Goal: Task Accomplishment & Management: Manage account settings

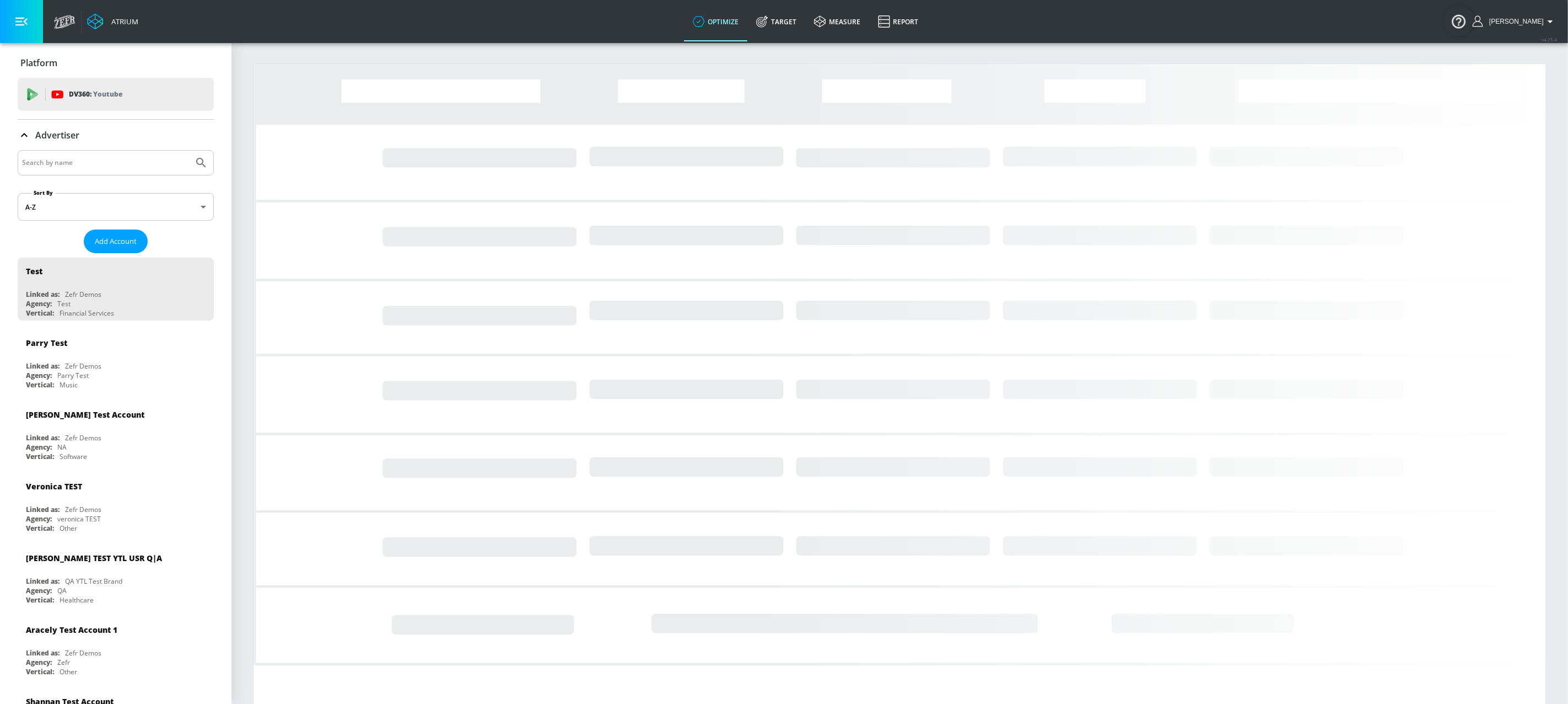
click at [138, 165] on input "Search by name" at bounding box center [106, 163] width 167 height 14
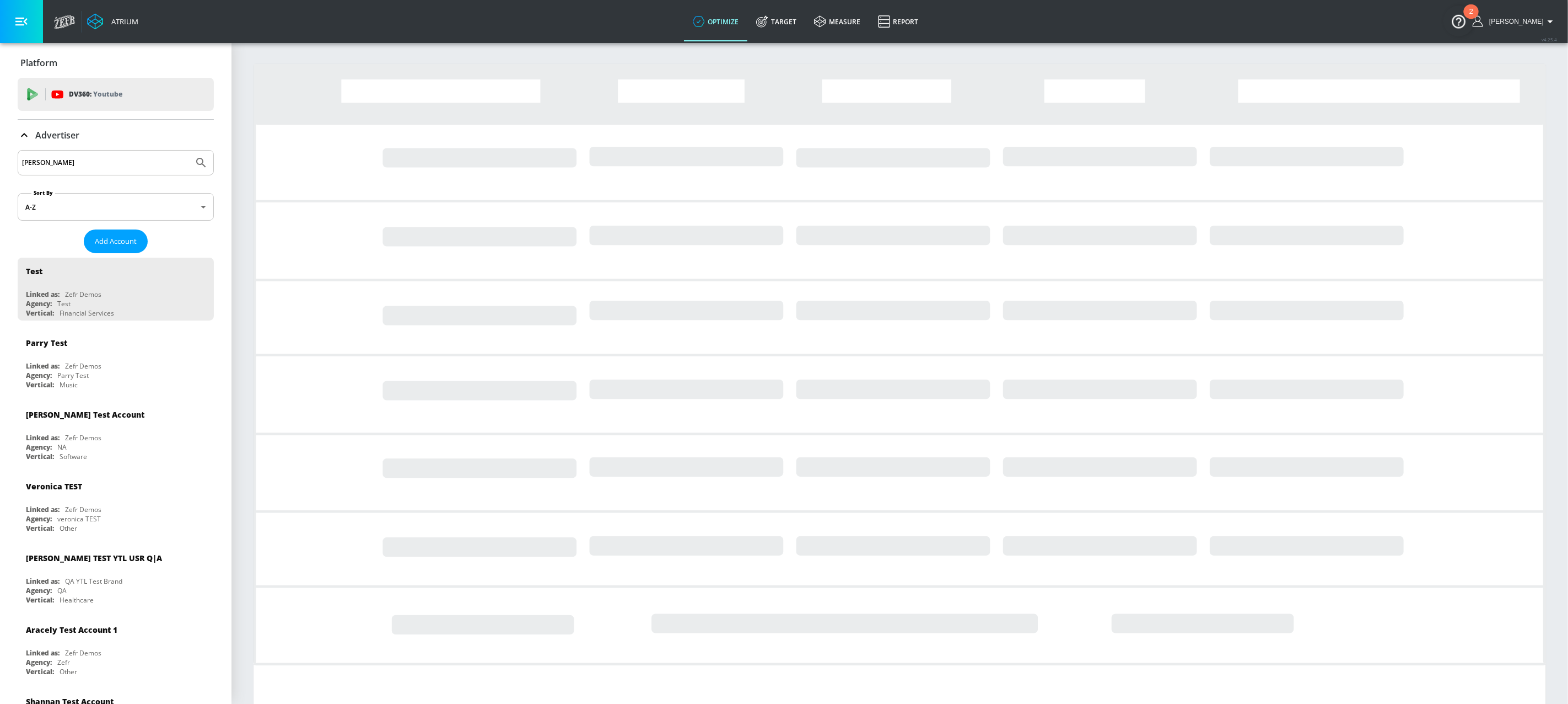
type input "[PERSON_NAME]"
click at [189, 150] on button "Submit Search" at bounding box center [201, 162] width 24 height 24
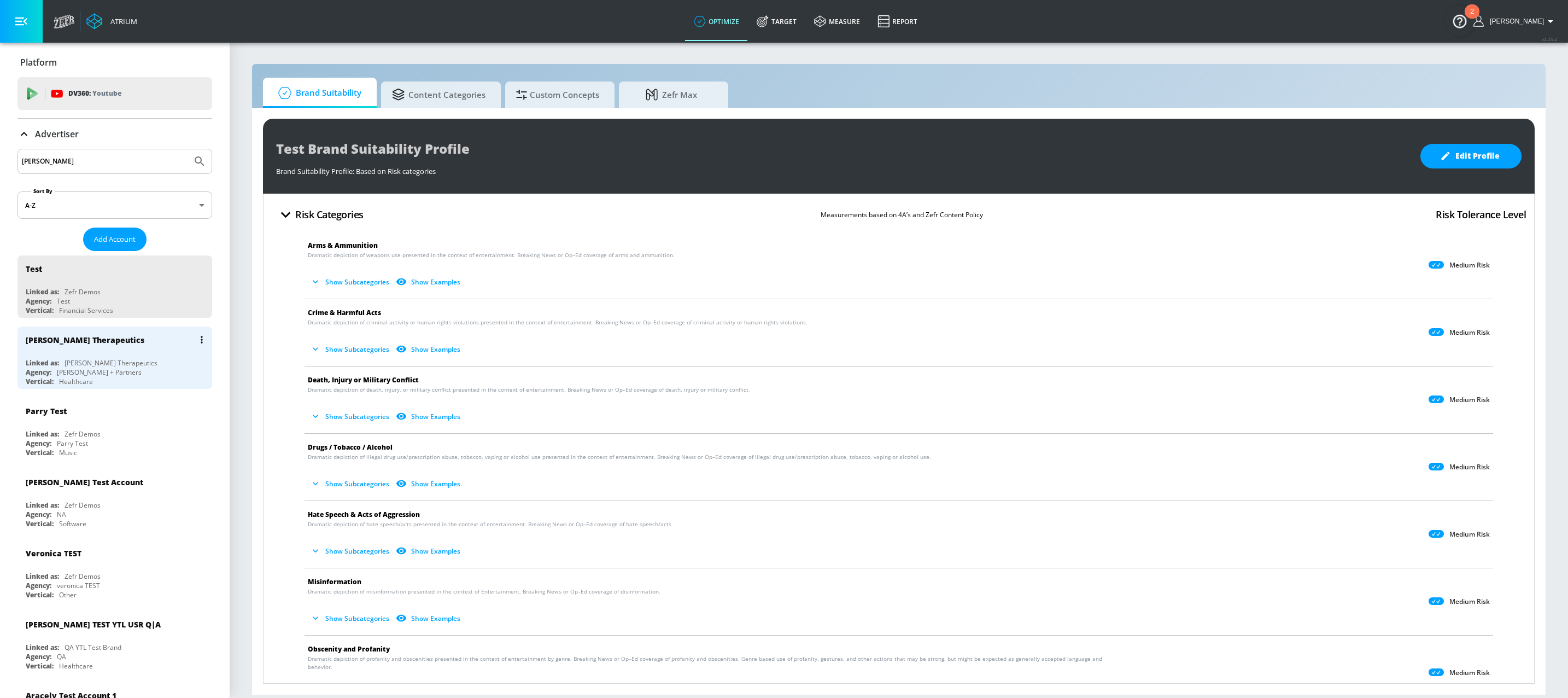
click at [106, 360] on div "[PERSON_NAME] Therapeutics" at bounding box center [110, 363] width 93 height 10
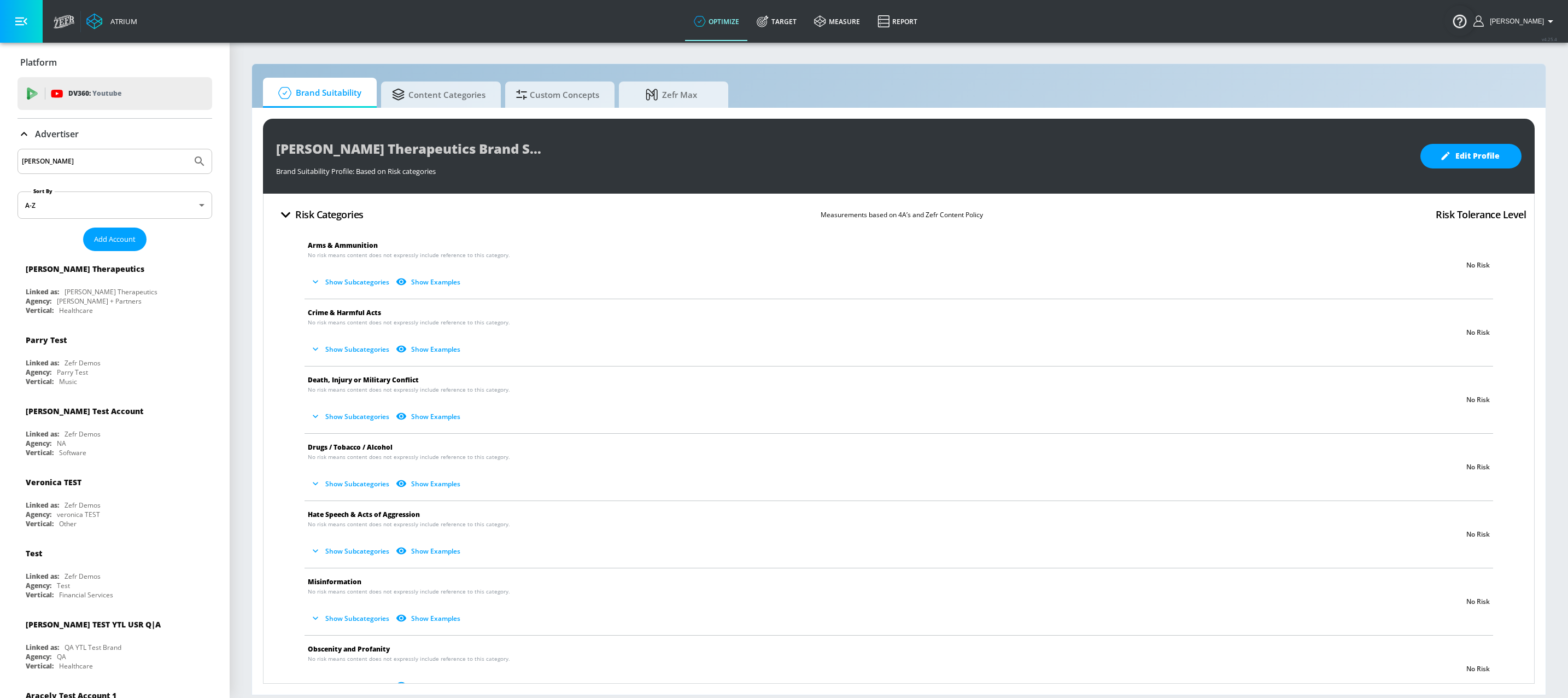
click at [23, 136] on icon at bounding box center [24, 133] width 13 height 13
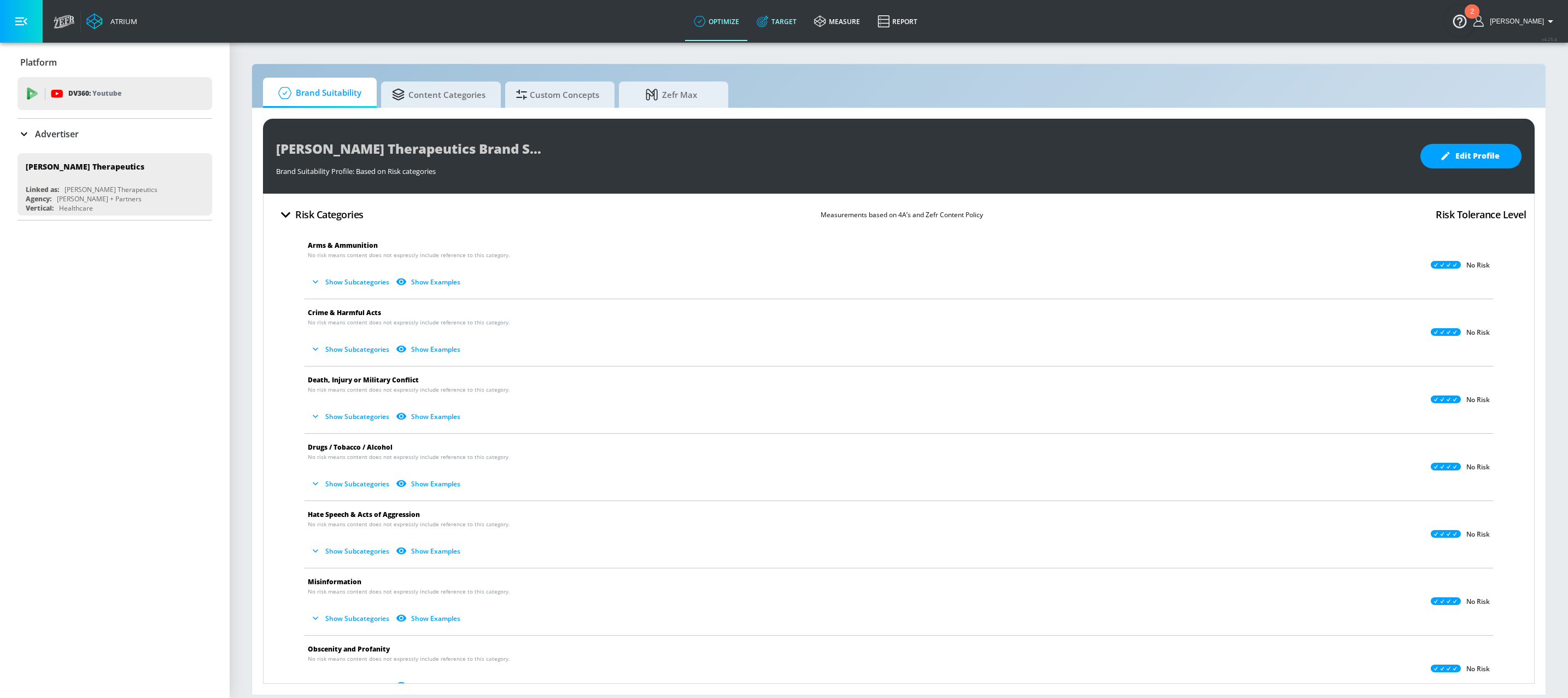
click at [791, 21] on link "Target" at bounding box center [776, 21] width 57 height 40
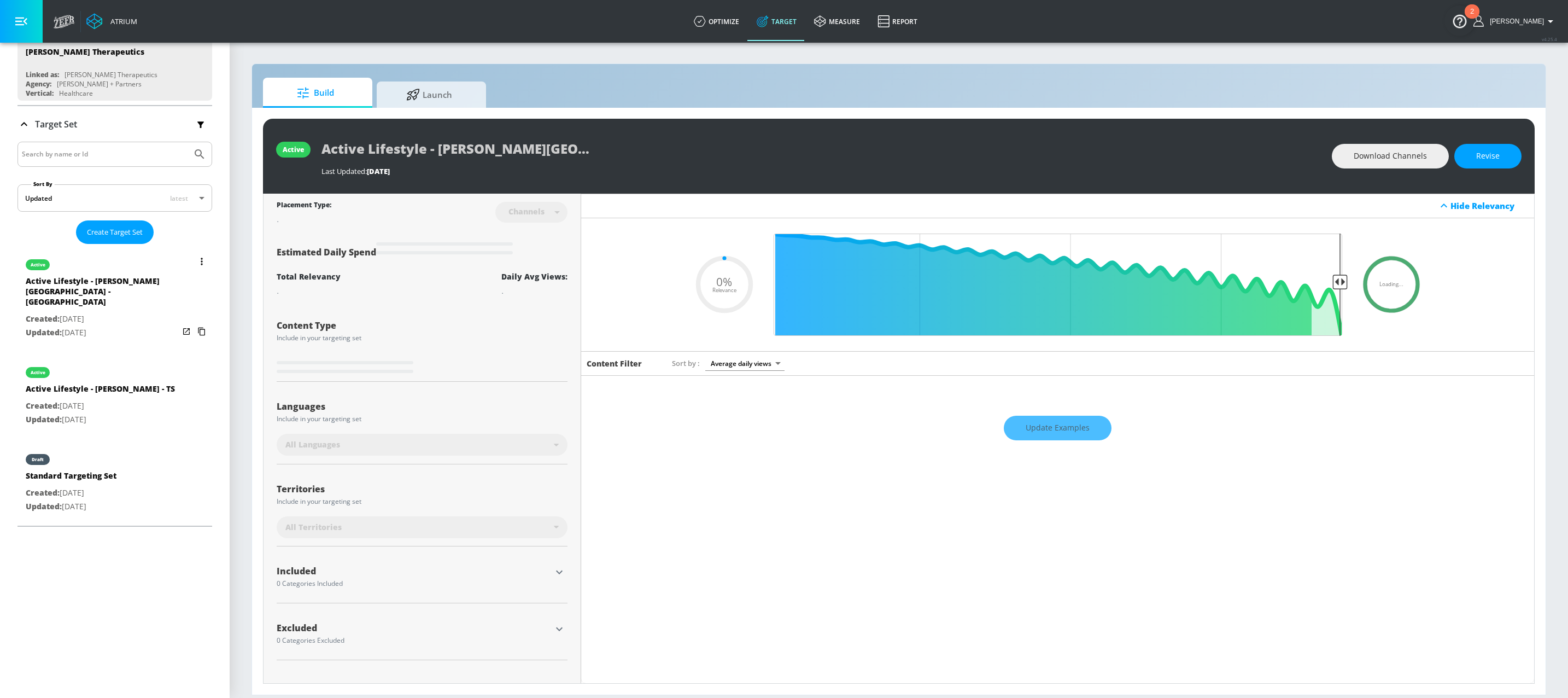
scroll to position [101, 0]
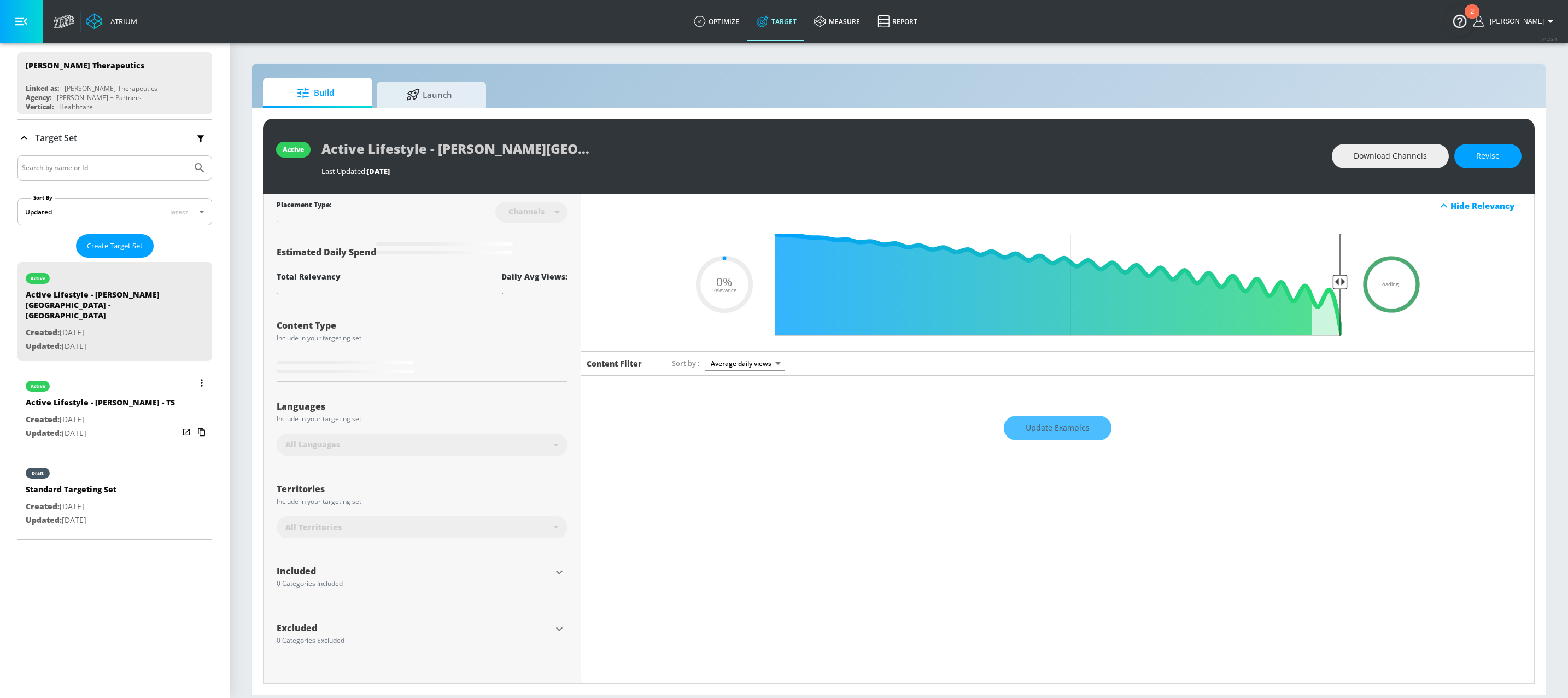
type input "0.5"
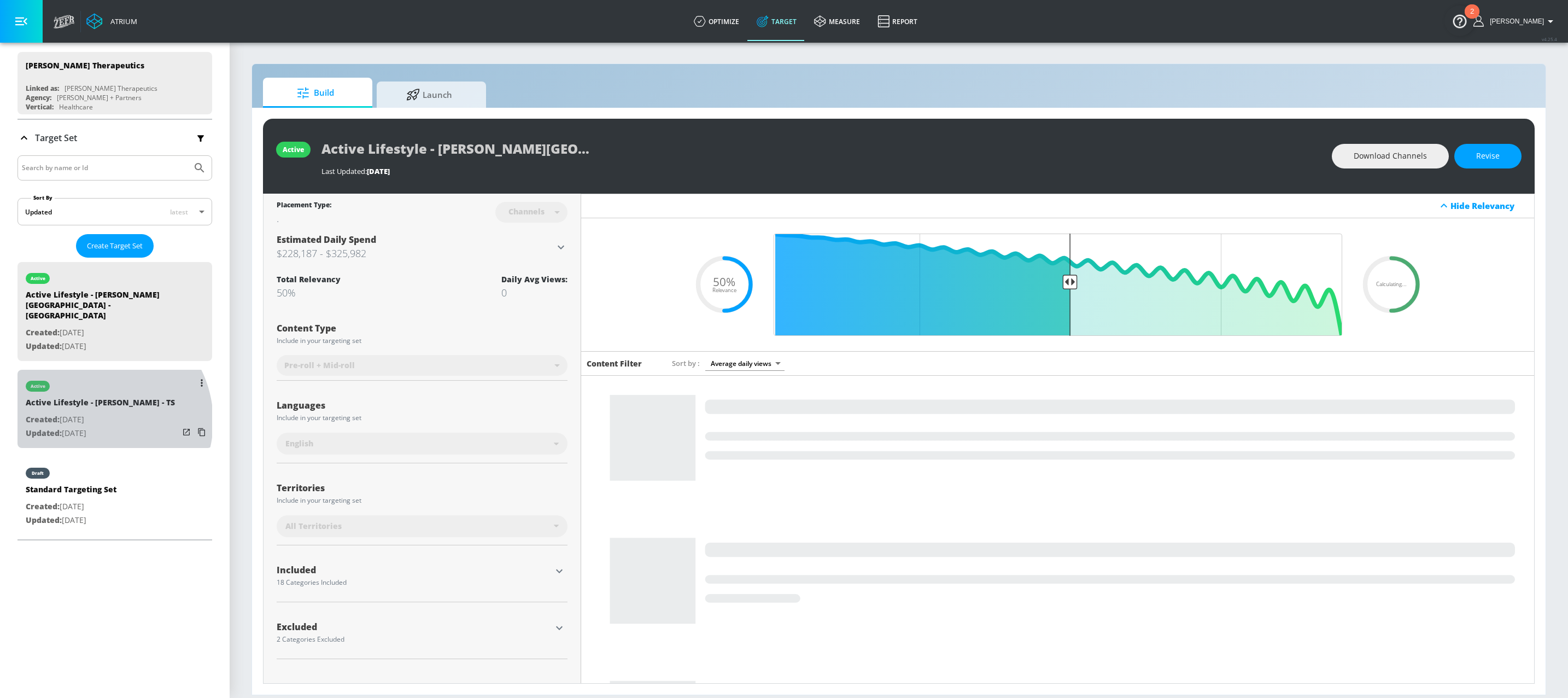
click at [97, 411] on div "Active Lifestyle - [PERSON_NAME] - TS" at bounding box center [100, 405] width 149 height 16
type input "Active Lifestyle - [PERSON_NAME] - TS"
type input "videos"
type input "0.05"
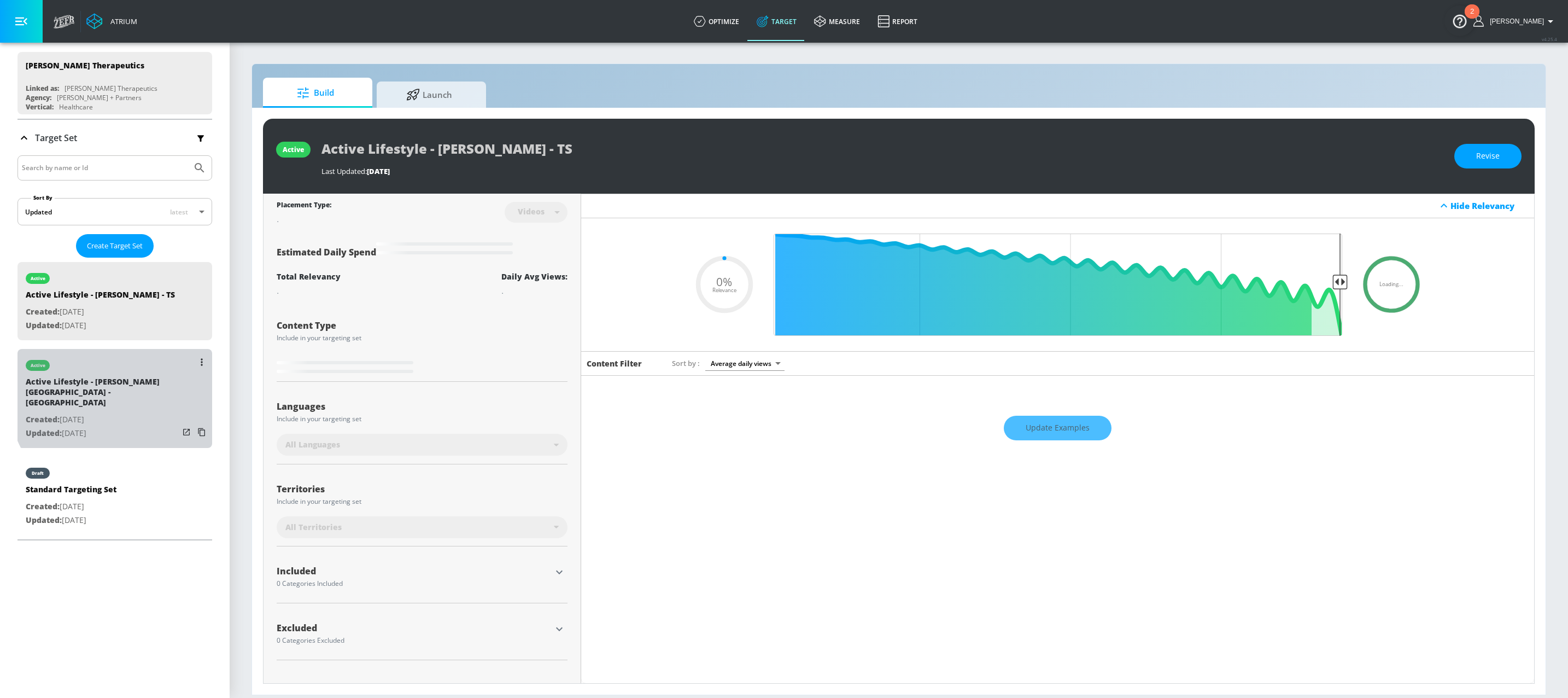
click at [141, 398] on div "Active Lifestyle - [PERSON_NAME][GEOGRAPHIC_DATA] - [GEOGRAPHIC_DATA]" at bounding box center [101, 394] width 153 height 37
type input "Active Lifestyle - [PERSON_NAME][GEOGRAPHIC_DATA] - [GEOGRAPHIC_DATA]"
type input "channels"
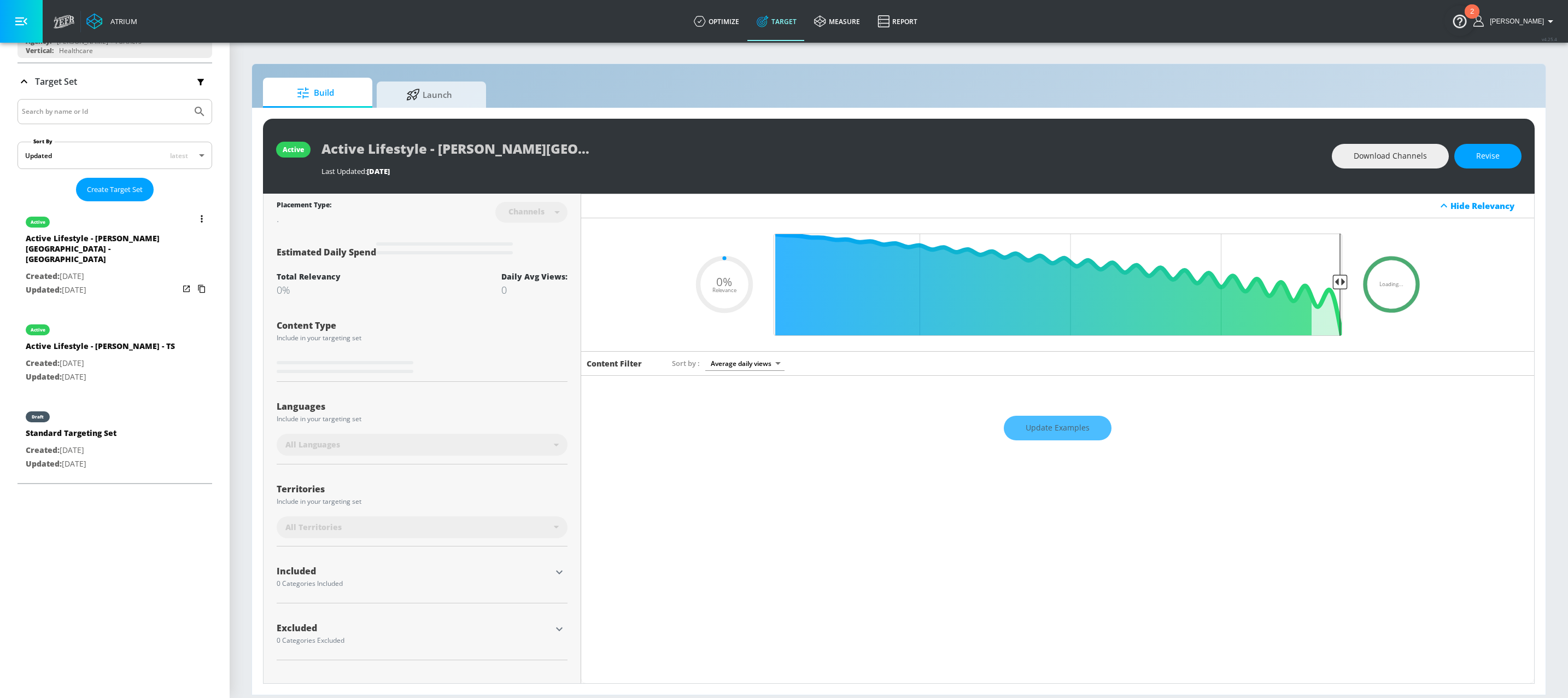
scroll to position [179, 0]
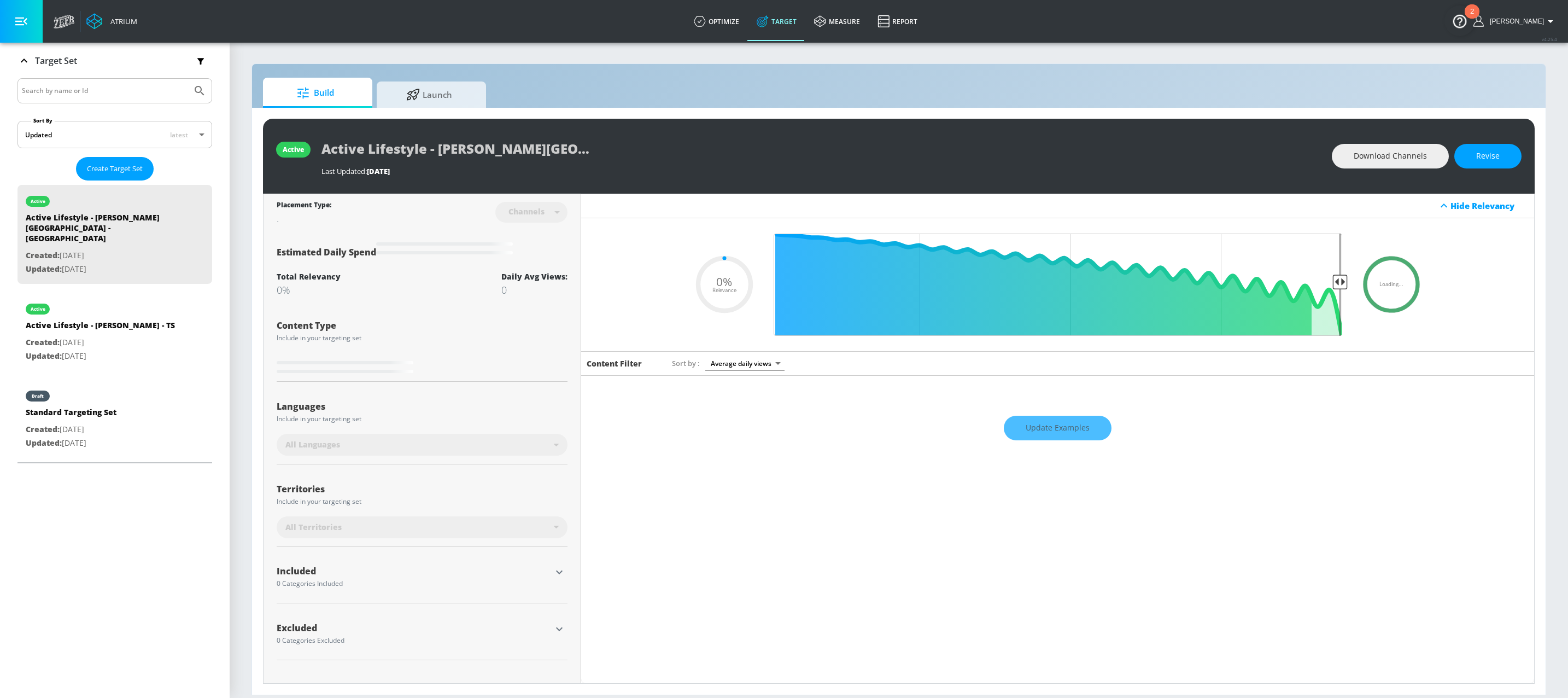
type input "0.5"
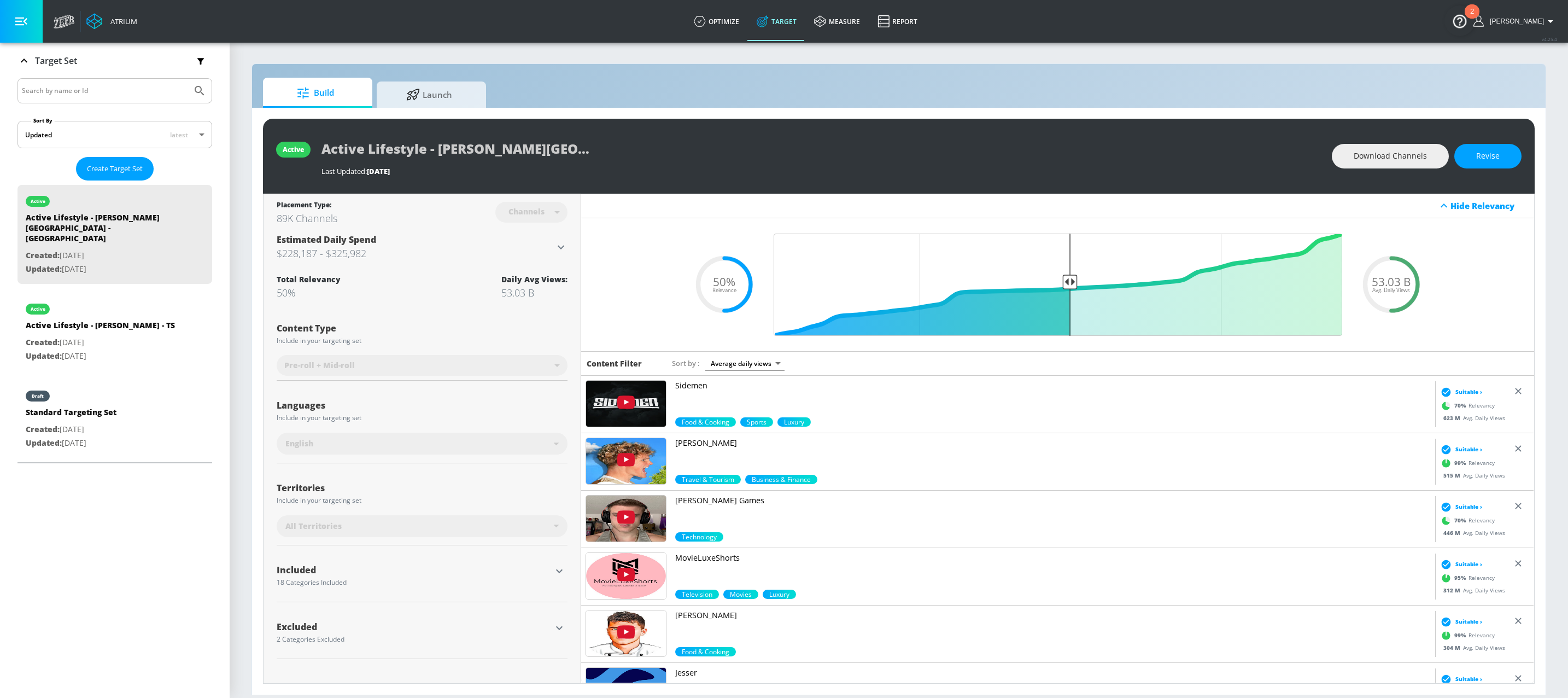
click at [556, 573] on icon "button" at bounding box center [559, 570] width 13 height 13
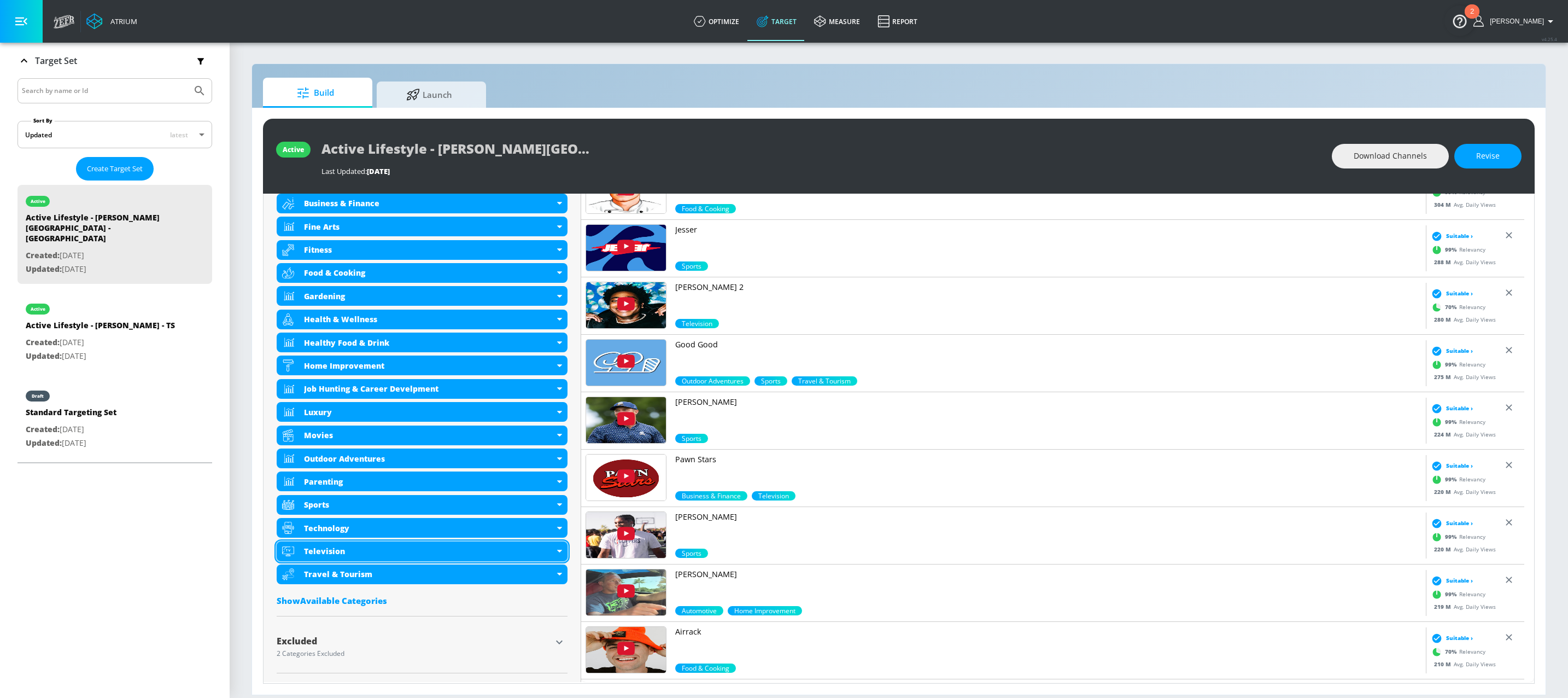
scroll to position [445, 0]
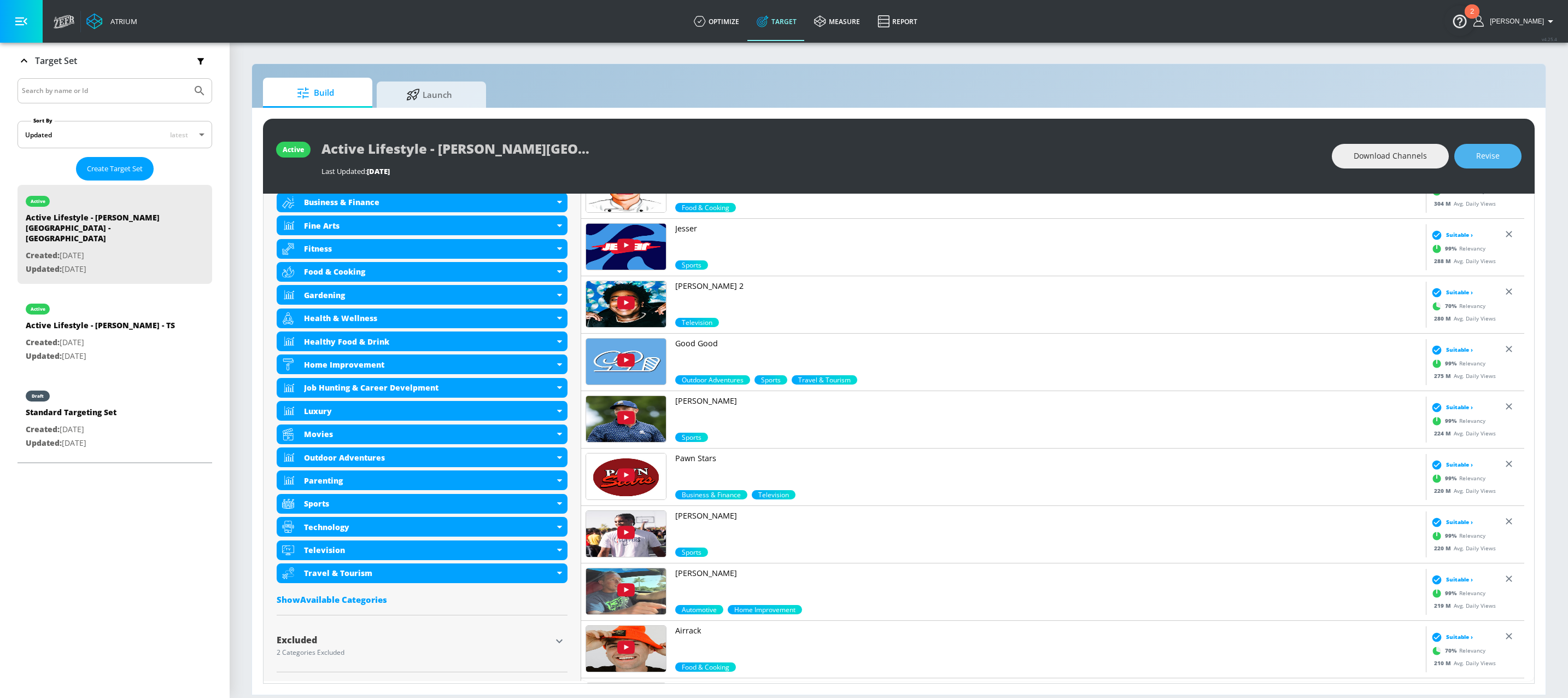
click at [1500, 154] on button "Revise" at bounding box center [1488, 156] width 67 height 25
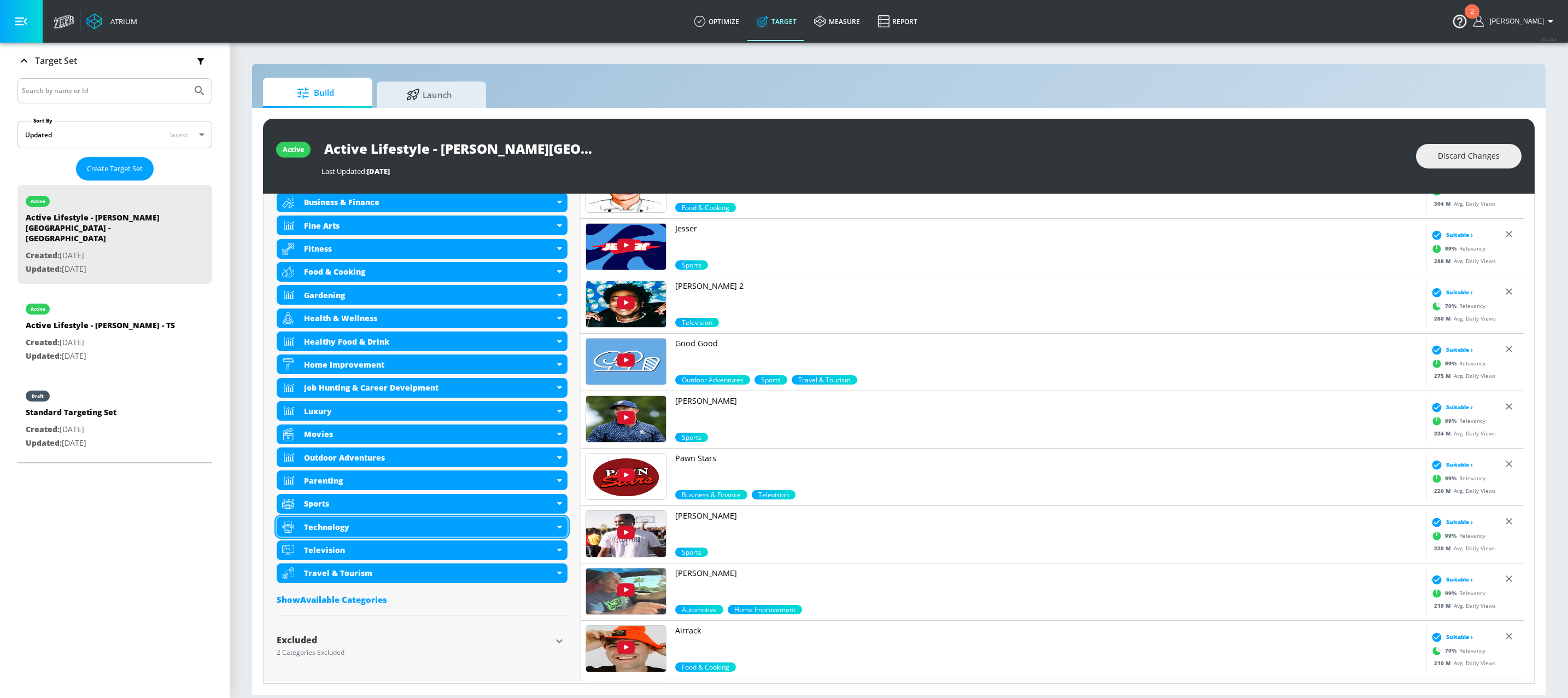
click at [402, 524] on div "Technology" at bounding box center [429, 527] width 251 height 11
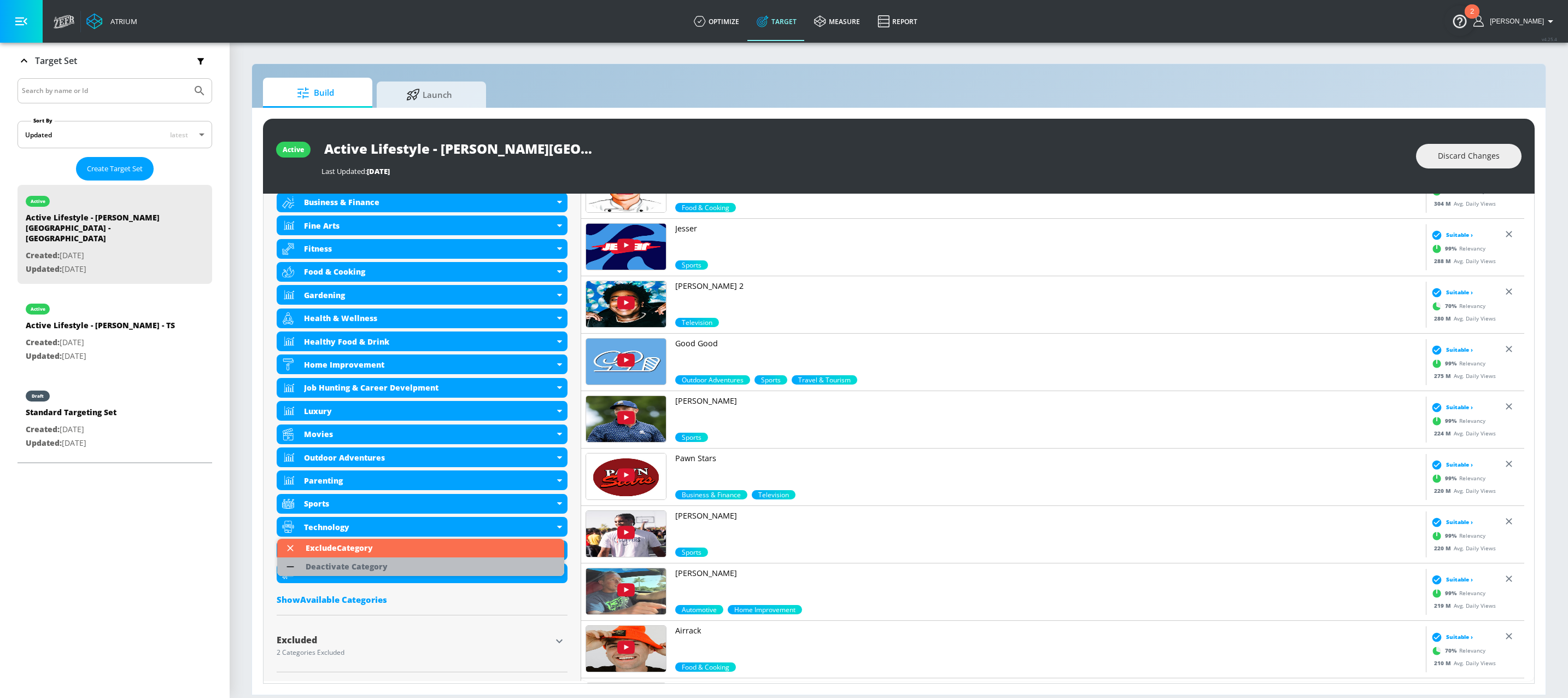
click at [380, 568] on div "Deactivate Category" at bounding box center [346, 567] width 82 height 8
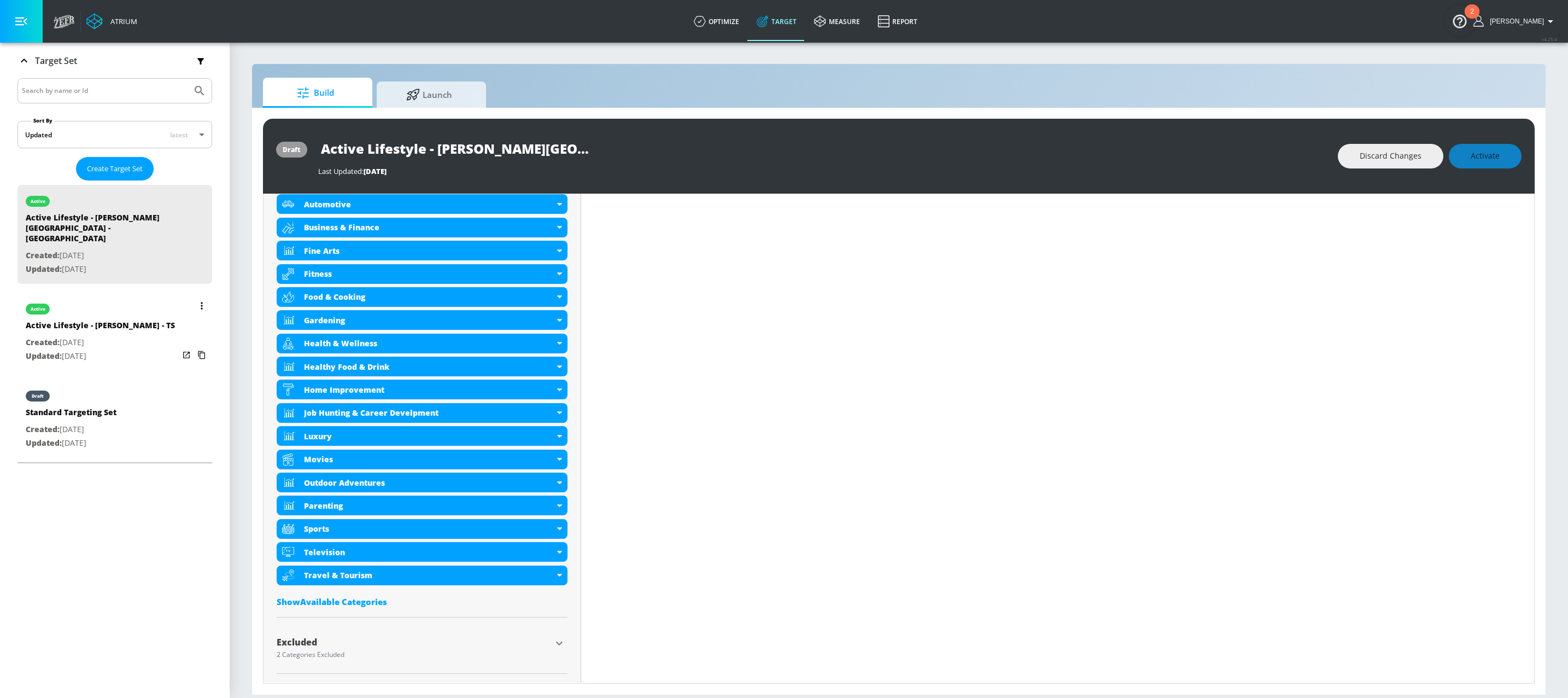
click at [134, 319] on div "Active Lifestyle - [PERSON_NAME] - TS" at bounding box center [100, 327] width 149 height 16
type input "Active Lifestyle - [PERSON_NAME] - TS"
type input "videos"
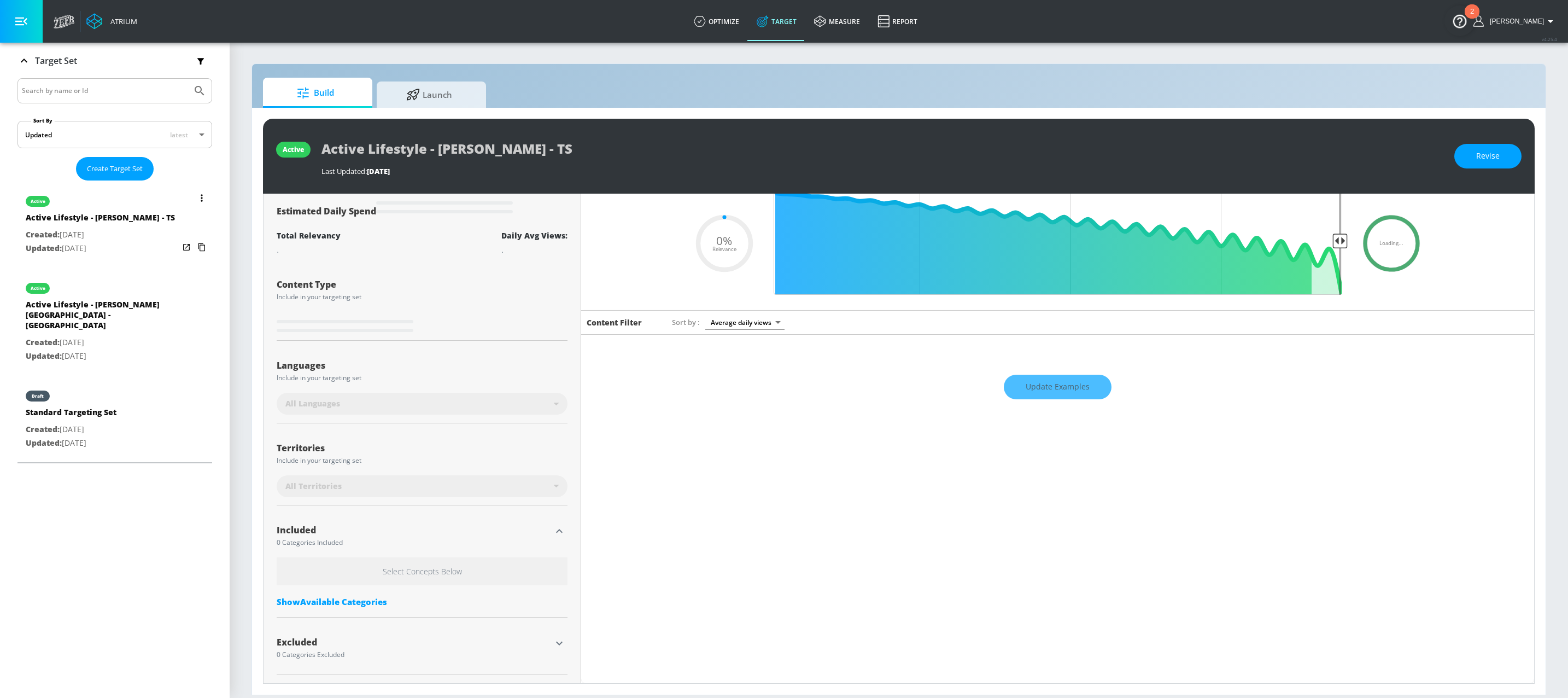
scroll to position [43, 0]
click at [131, 242] on p "Created: [DATE]" at bounding box center [100, 234] width 149 height 13
type input "0.5"
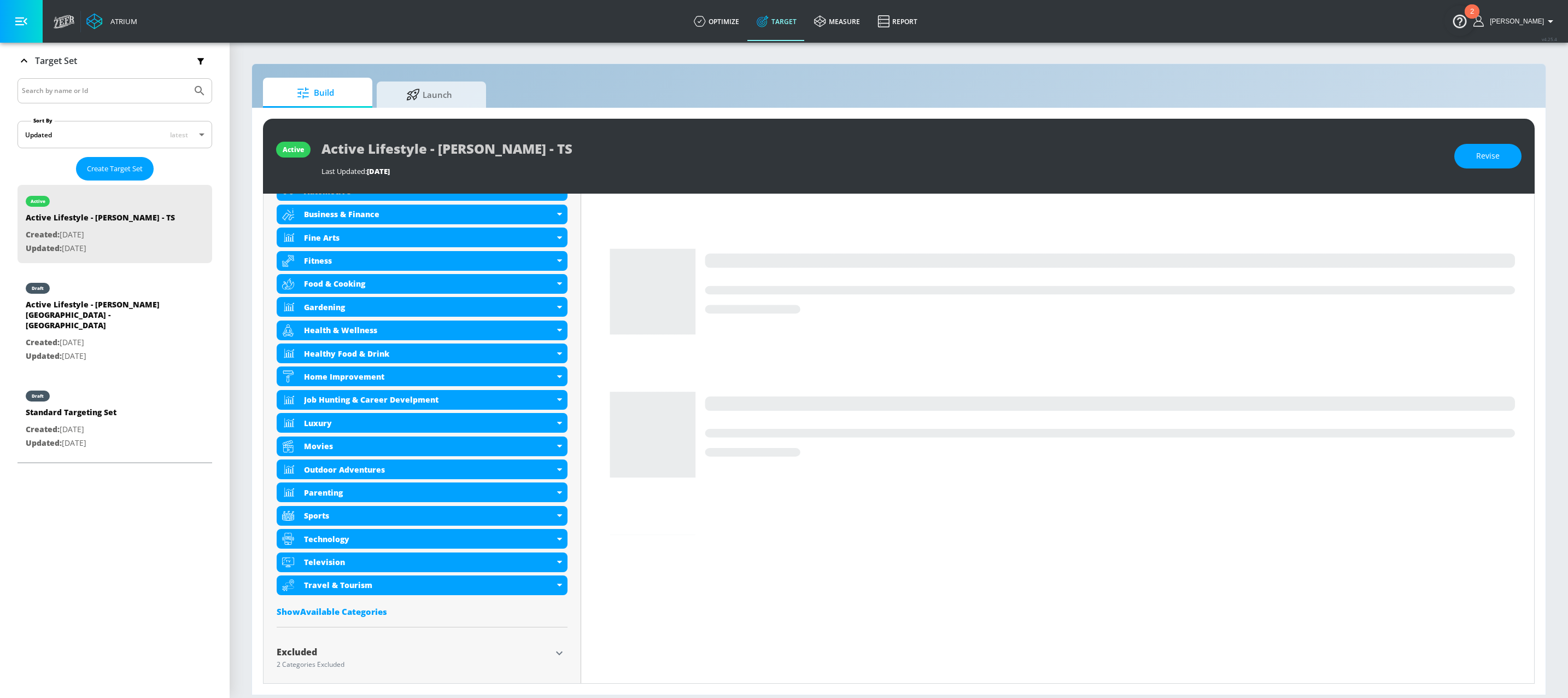
scroll to position [445, 0]
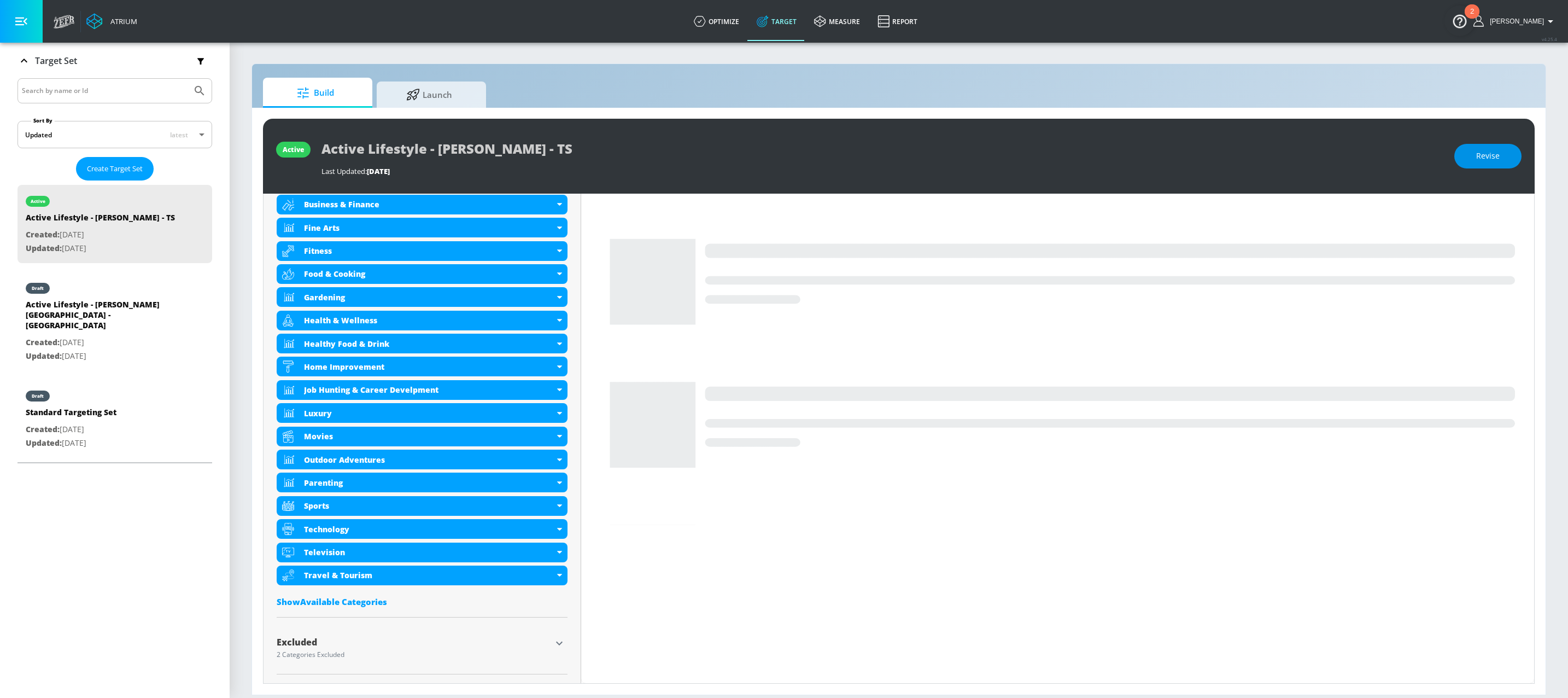
click at [1472, 152] on button "Revise" at bounding box center [1488, 156] width 67 height 25
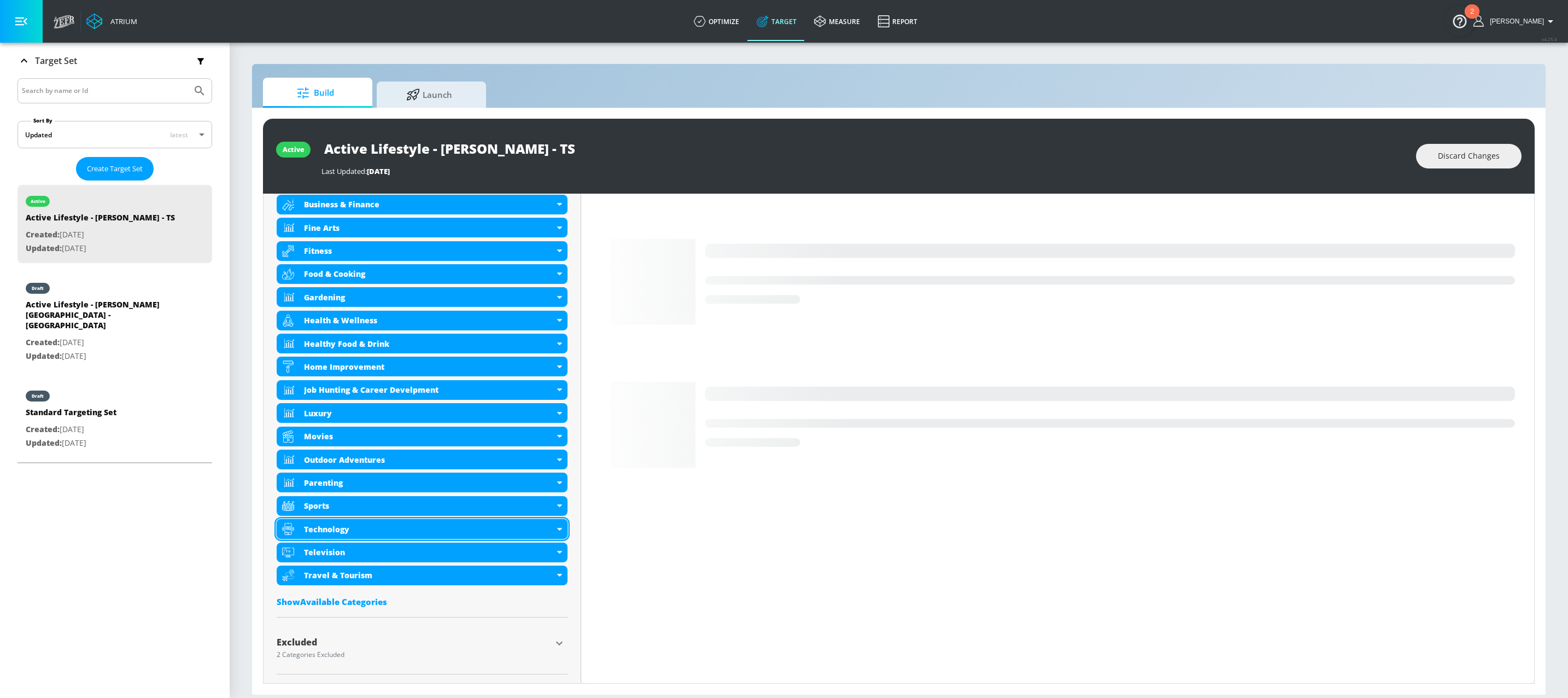
click at [427, 533] on div "Technology" at bounding box center [422, 529] width 291 height 19
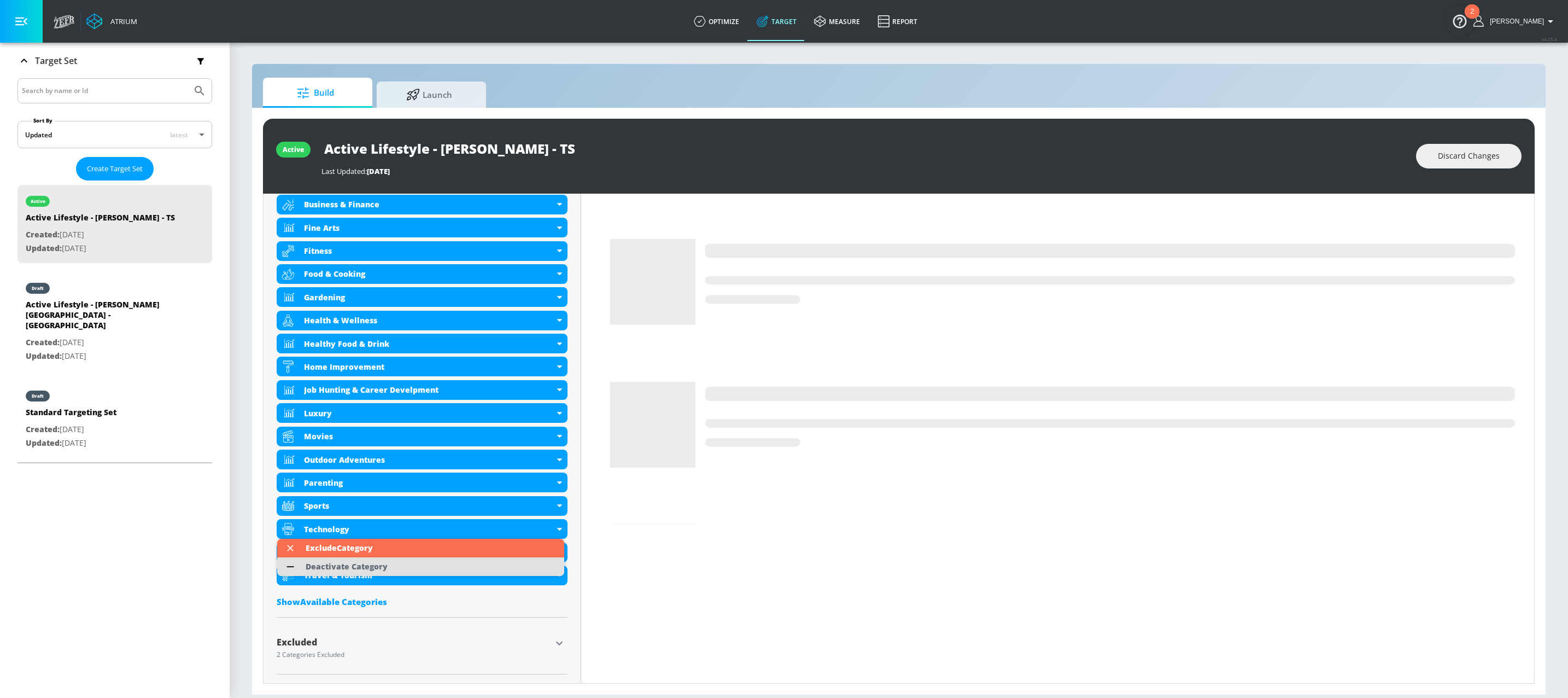
click at [374, 569] on div "Deactivate Category" at bounding box center [346, 567] width 82 height 8
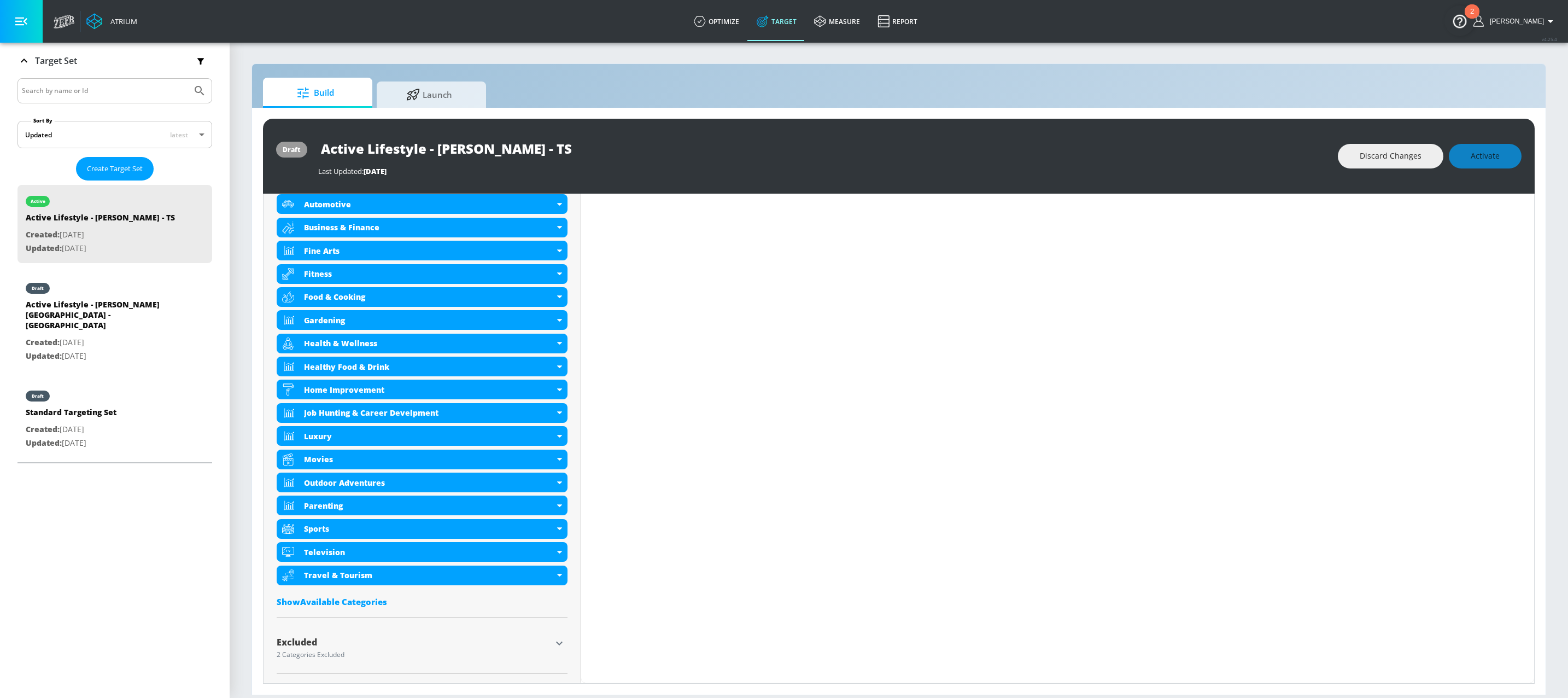
scroll to position [418, 0]
click at [1474, 154] on div "Discard Changes Activate" at bounding box center [1429, 156] width 184 height 25
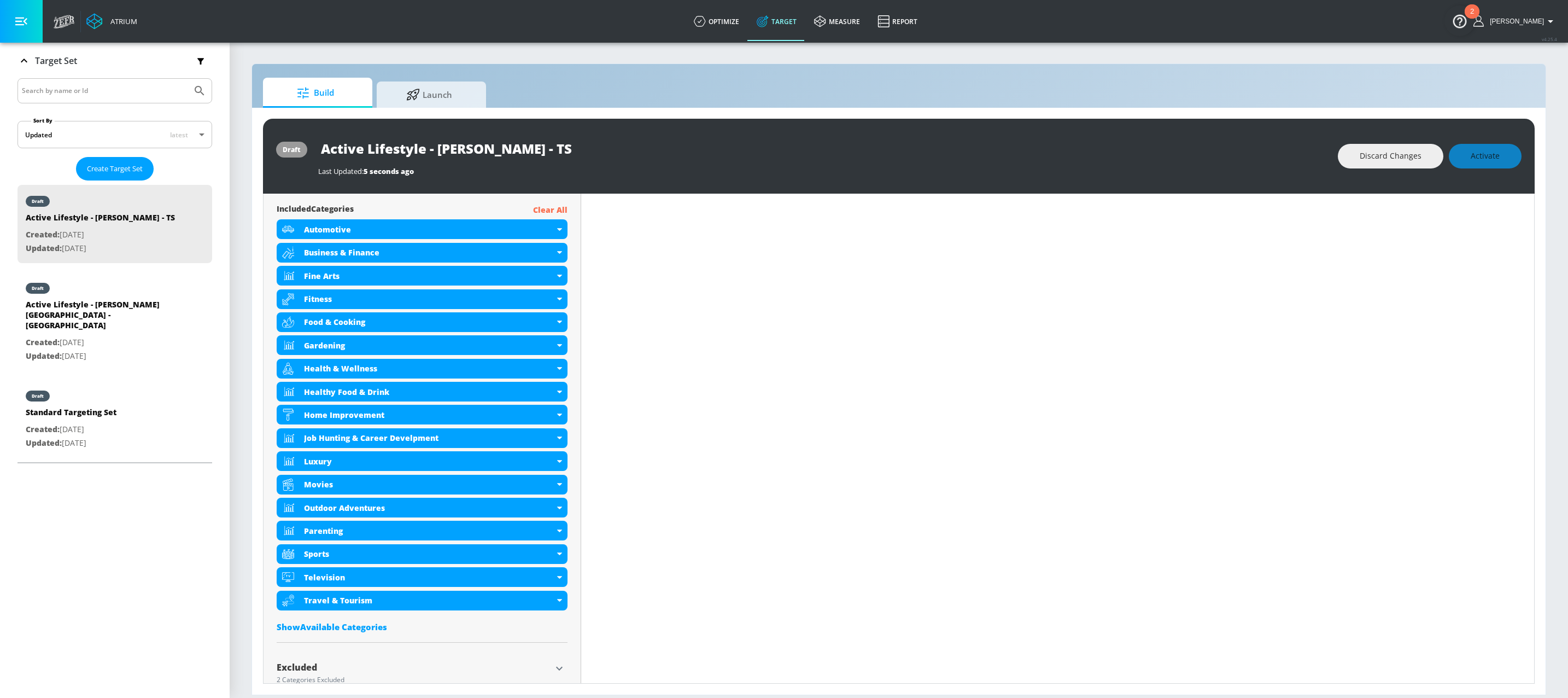
scroll to position [292, 0]
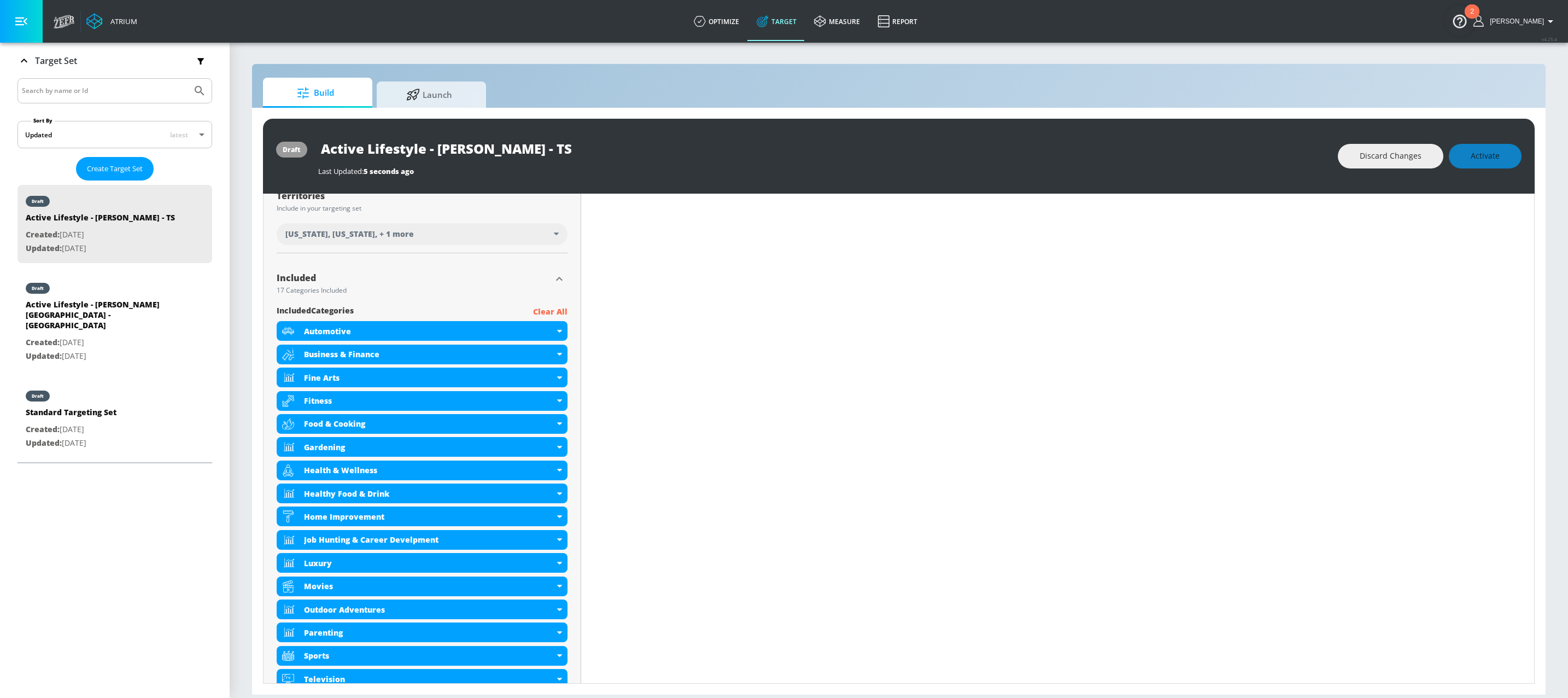
click at [1504, 158] on div "Discard Changes Activate" at bounding box center [1429, 156] width 184 height 25
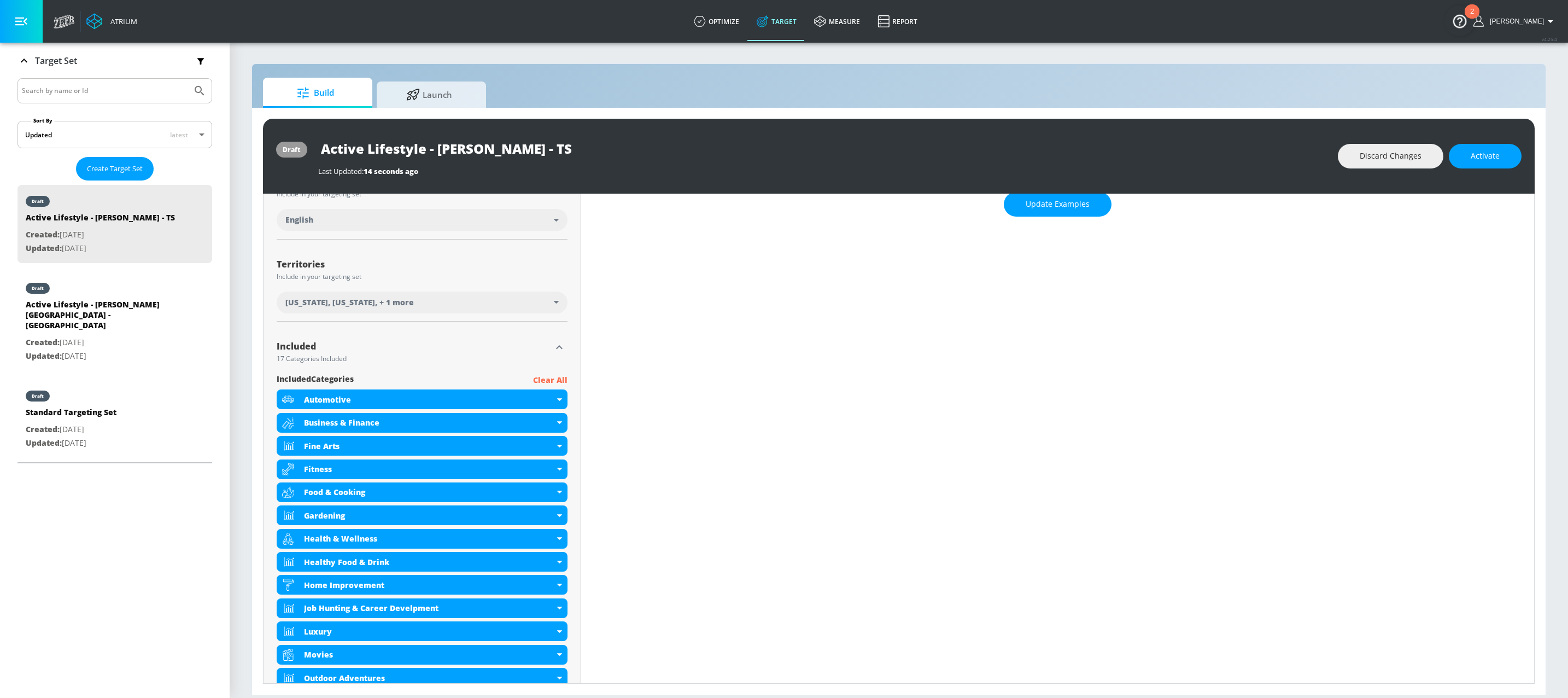
scroll to position [0, 0]
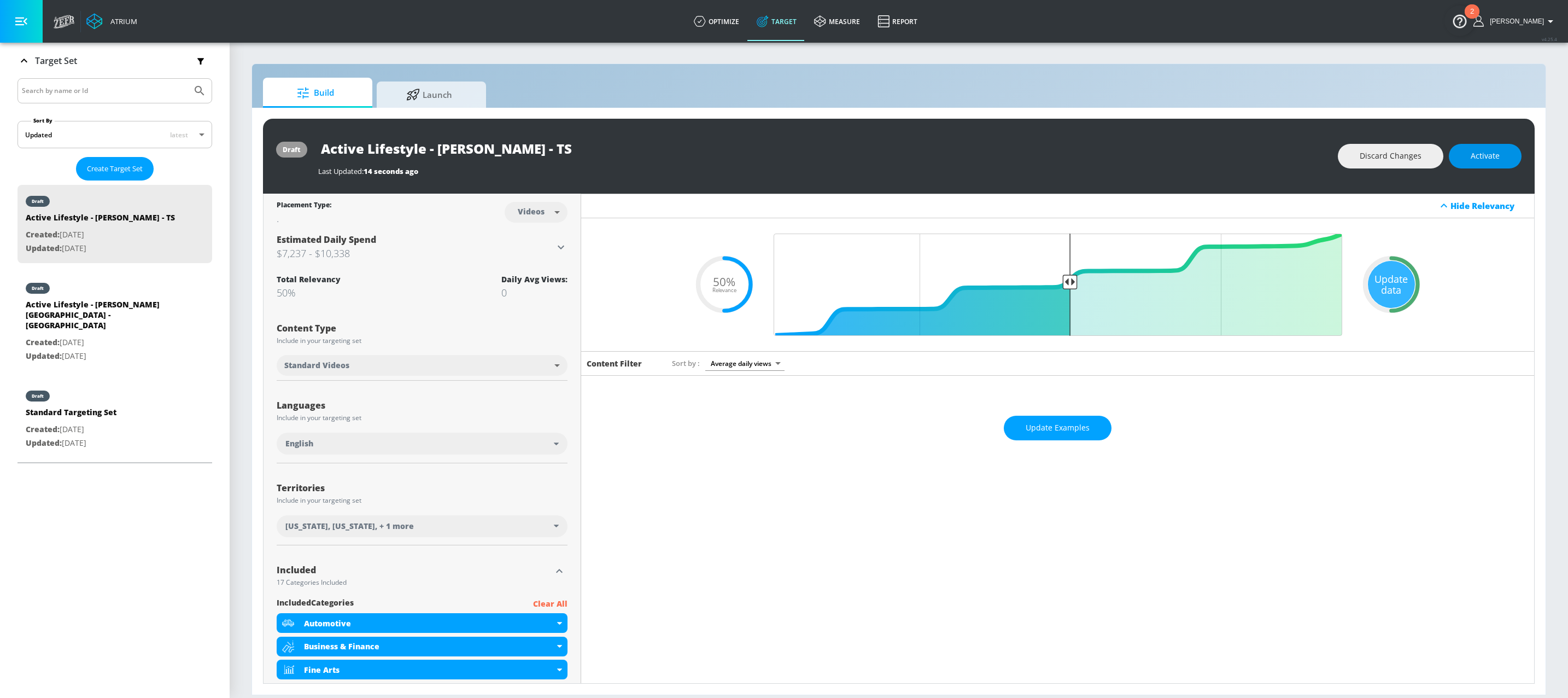
click at [1473, 161] on span "Activate" at bounding box center [1485, 155] width 29 height 13
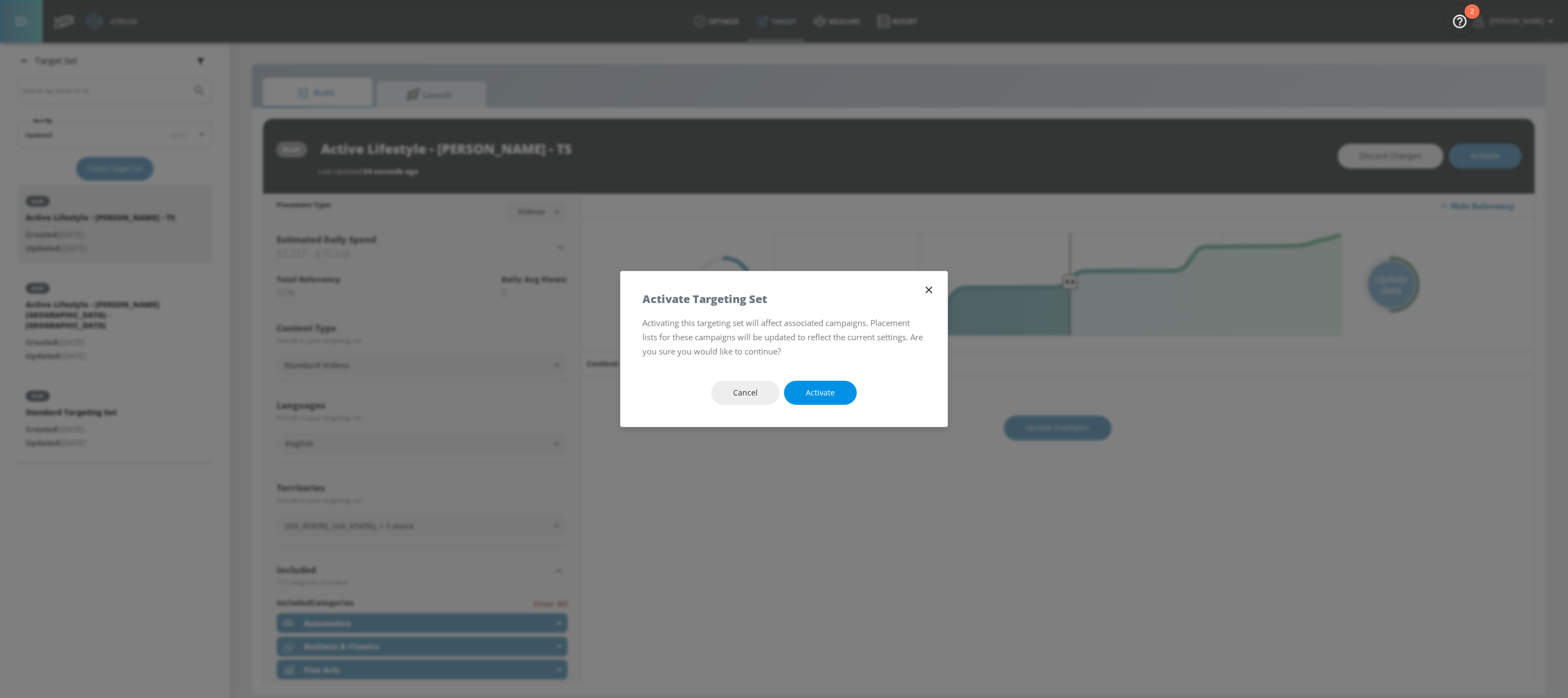
click at [815, 390] on span "Activate" at bounding box center [820, 392] width 29 height 13
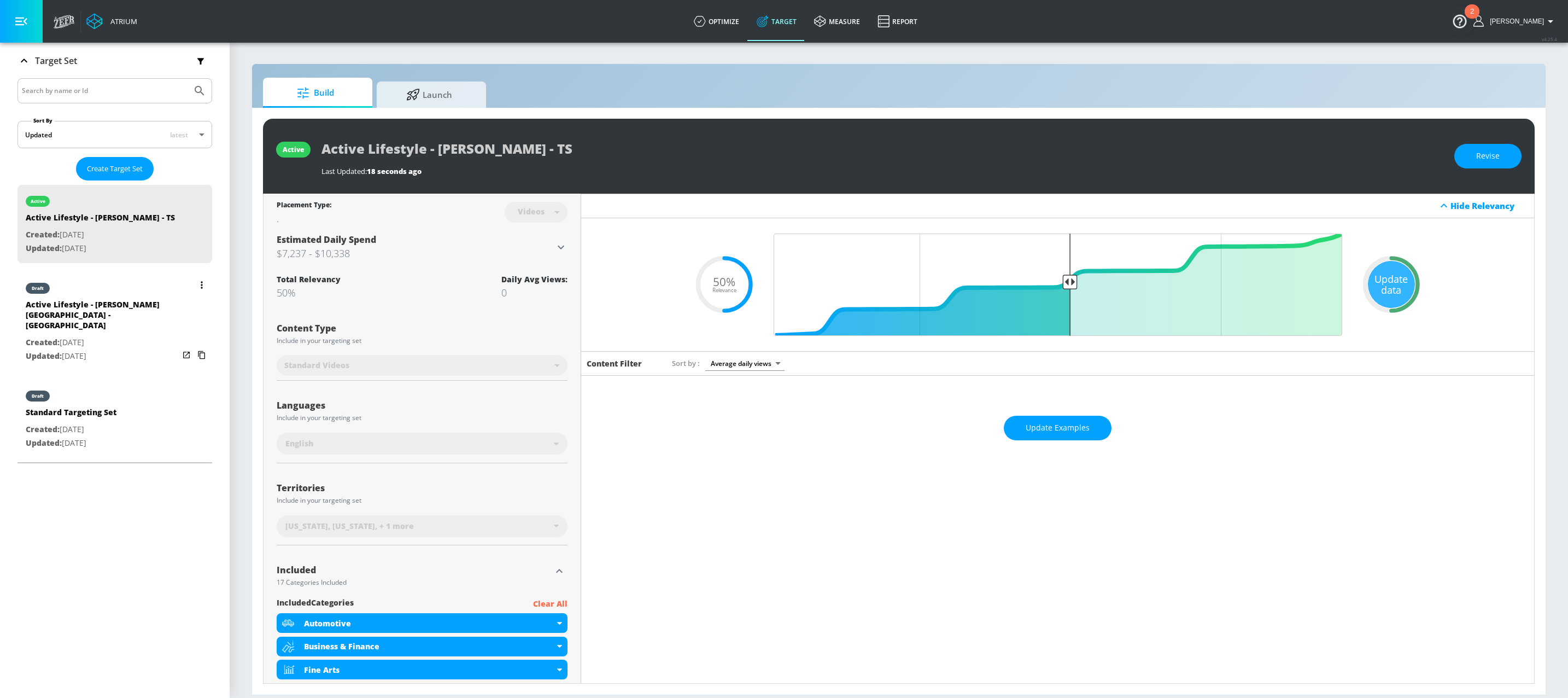
click at [113, 327] on div "Active Lifestyle - [PERSON_NAME][GEOGRAPHIC_DATA] - [GEOGRAPHIC_DATA]" at bounding box center [101, 318] width 153 height 37
type input "Active Lifestyle - [PERSON_NAME][GEOGRAPHIC_DATA] - [GEOGRAPHIC_DATA]"
type input "channels"
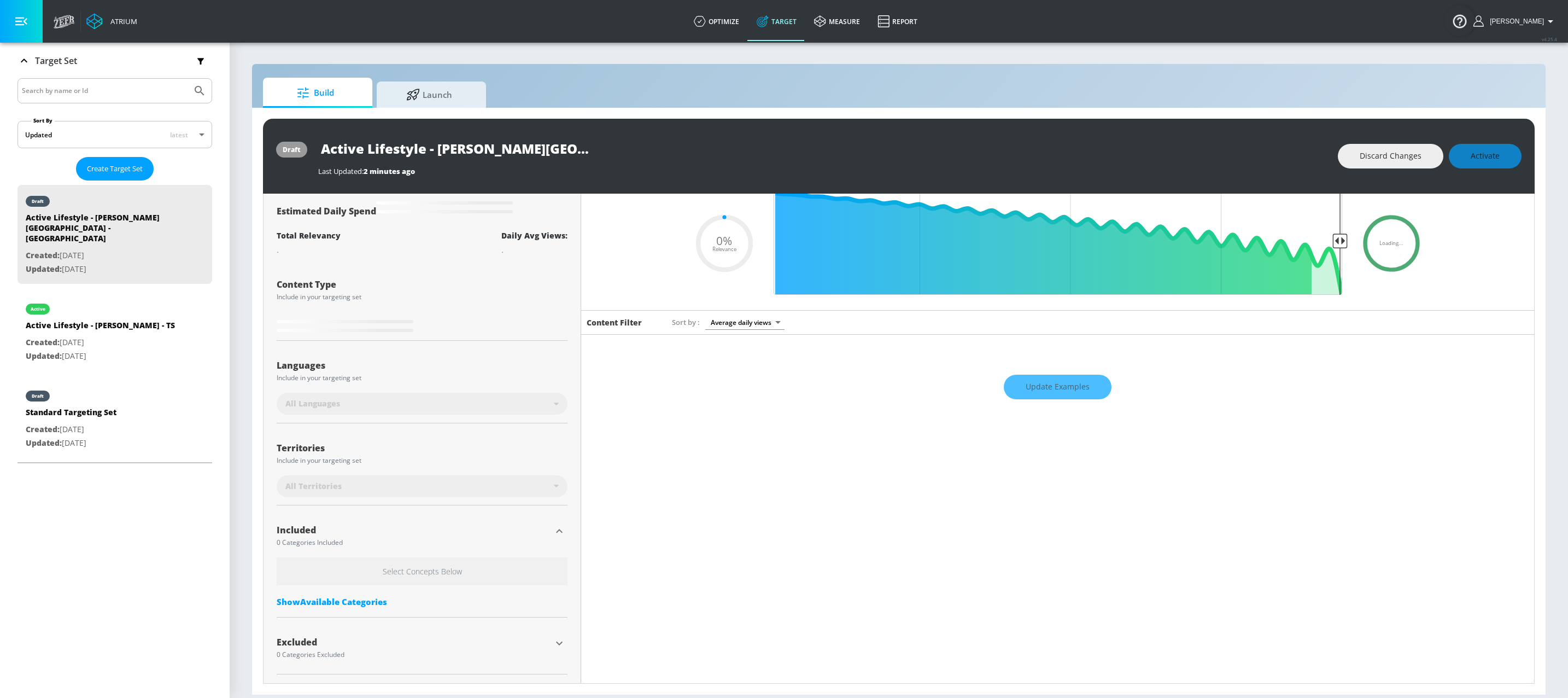
scroll to position [43, 0]
type input "0.5"
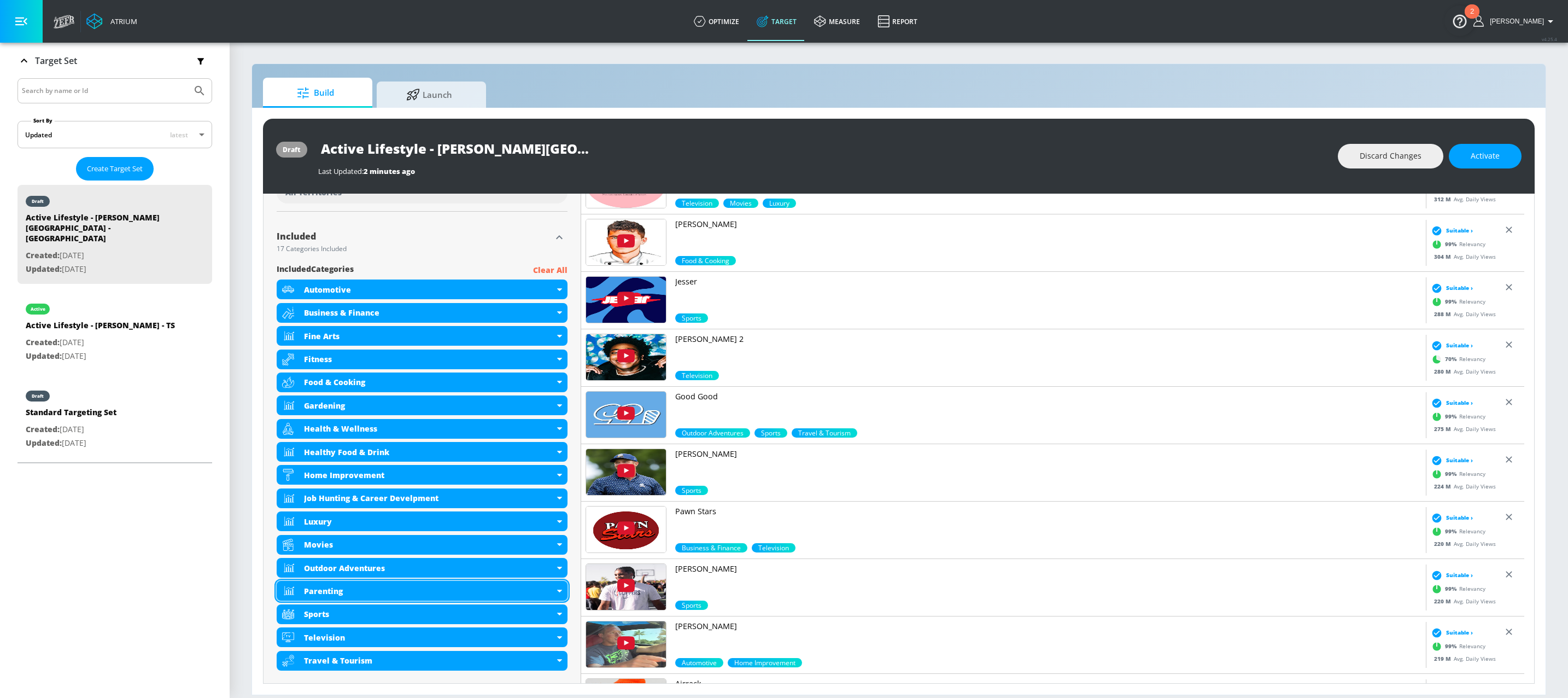
scroll to position [304, 0]
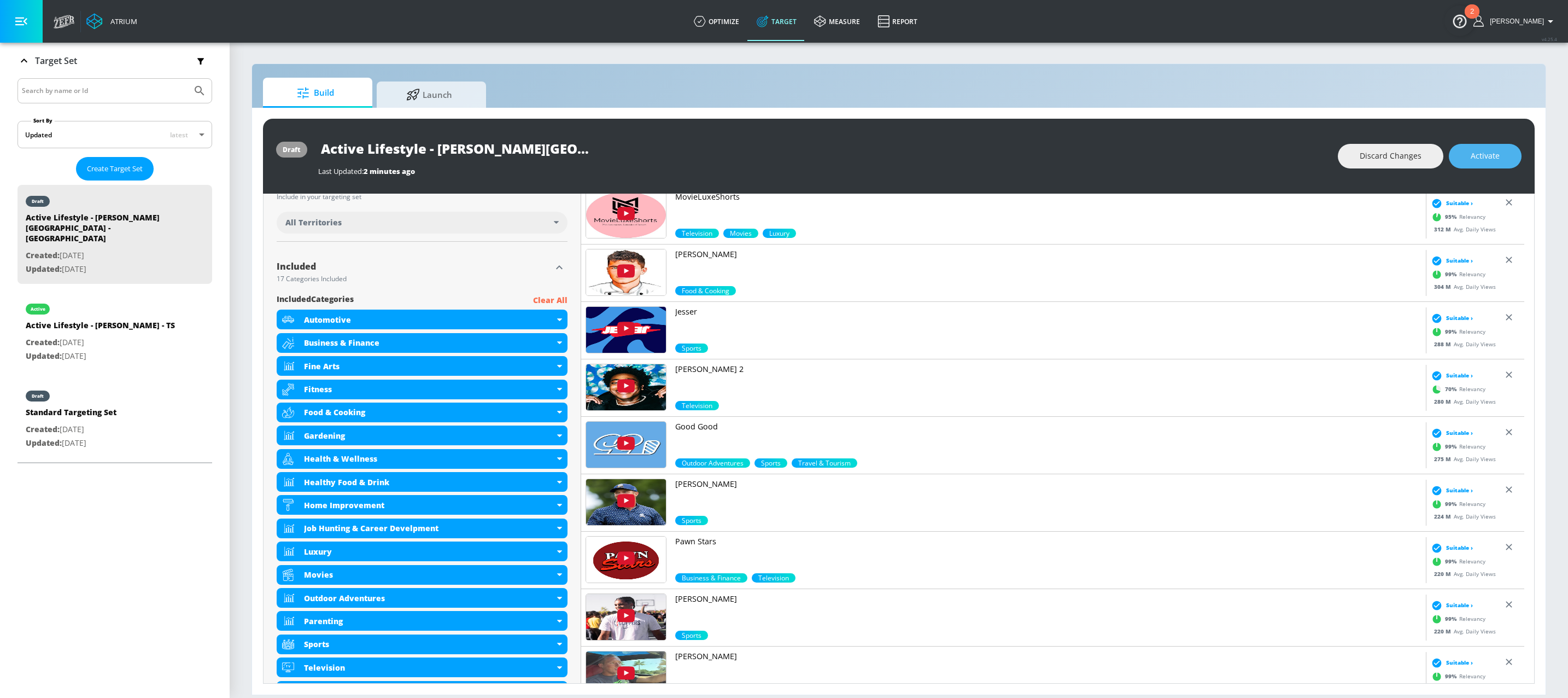
click at [1490, 153] on span "Activate" at bounding box center [1485, 155] width 29 height 13
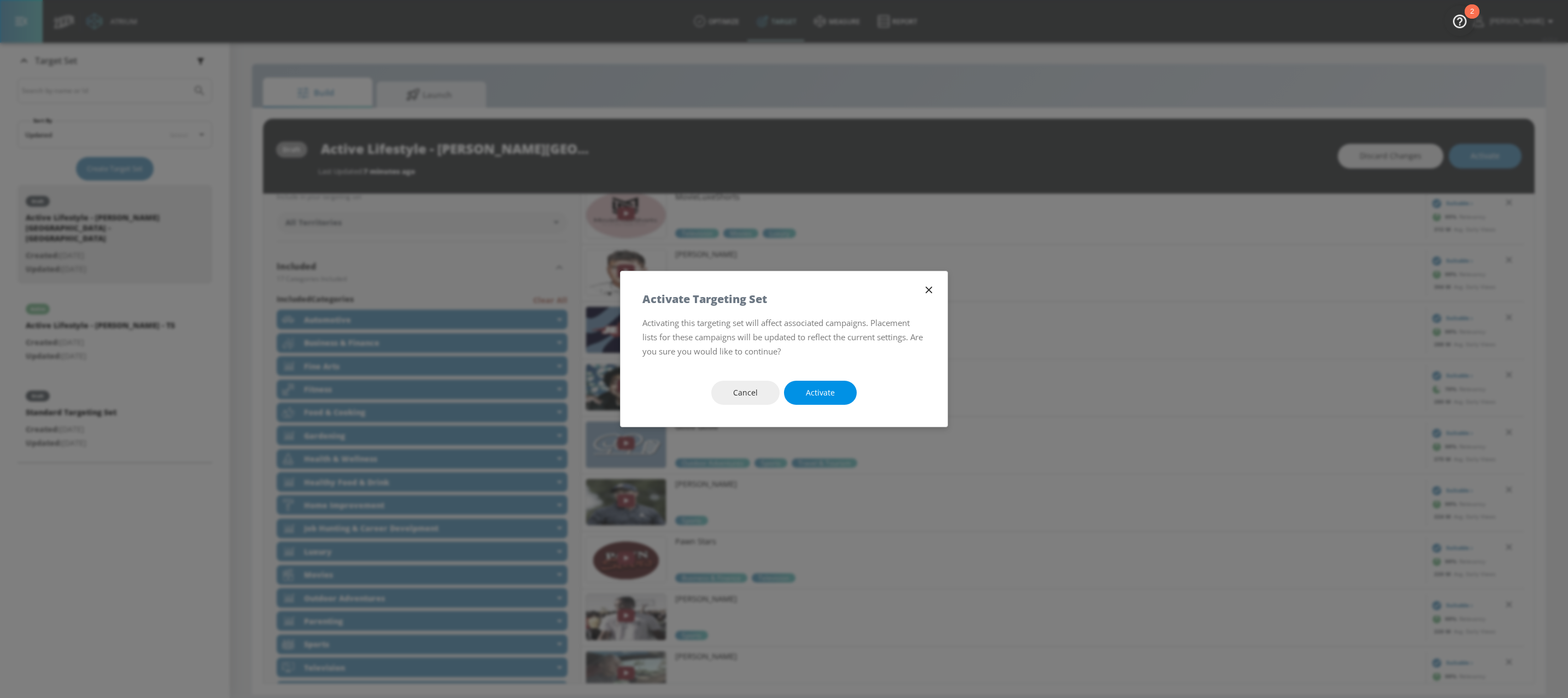
click at [827, 389] on span "Activate" at bounding box center [820, 392] width 29 height 13
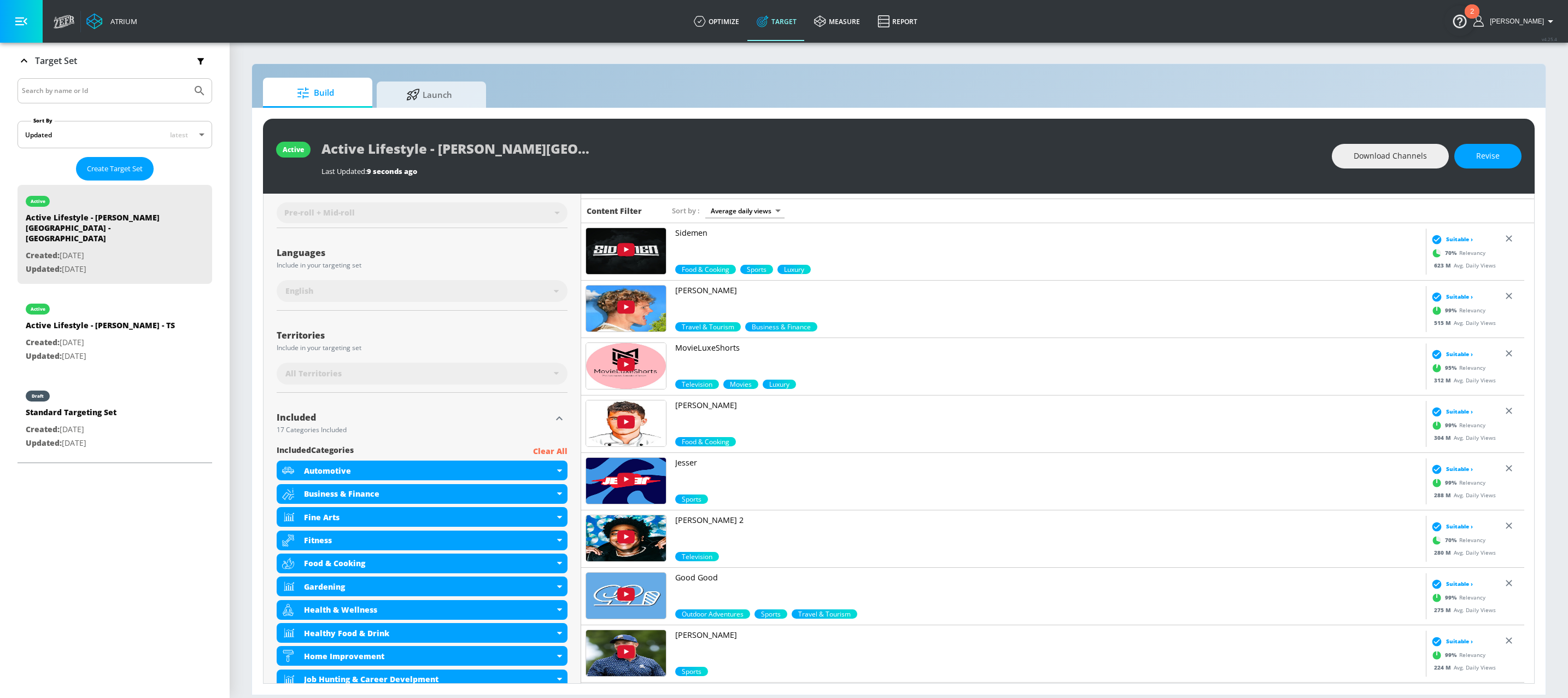
scroll to position [0, 0]
